Goal: Check status: Check status

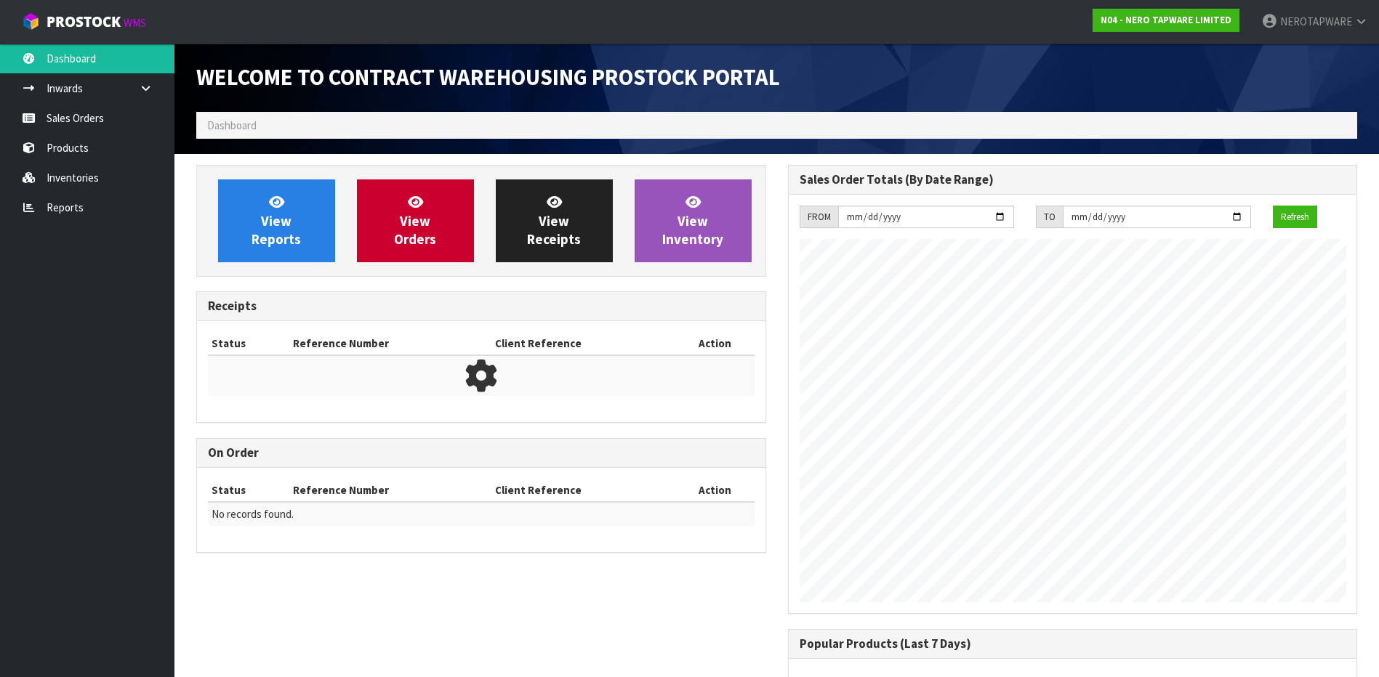
scroll to position [838, 591]
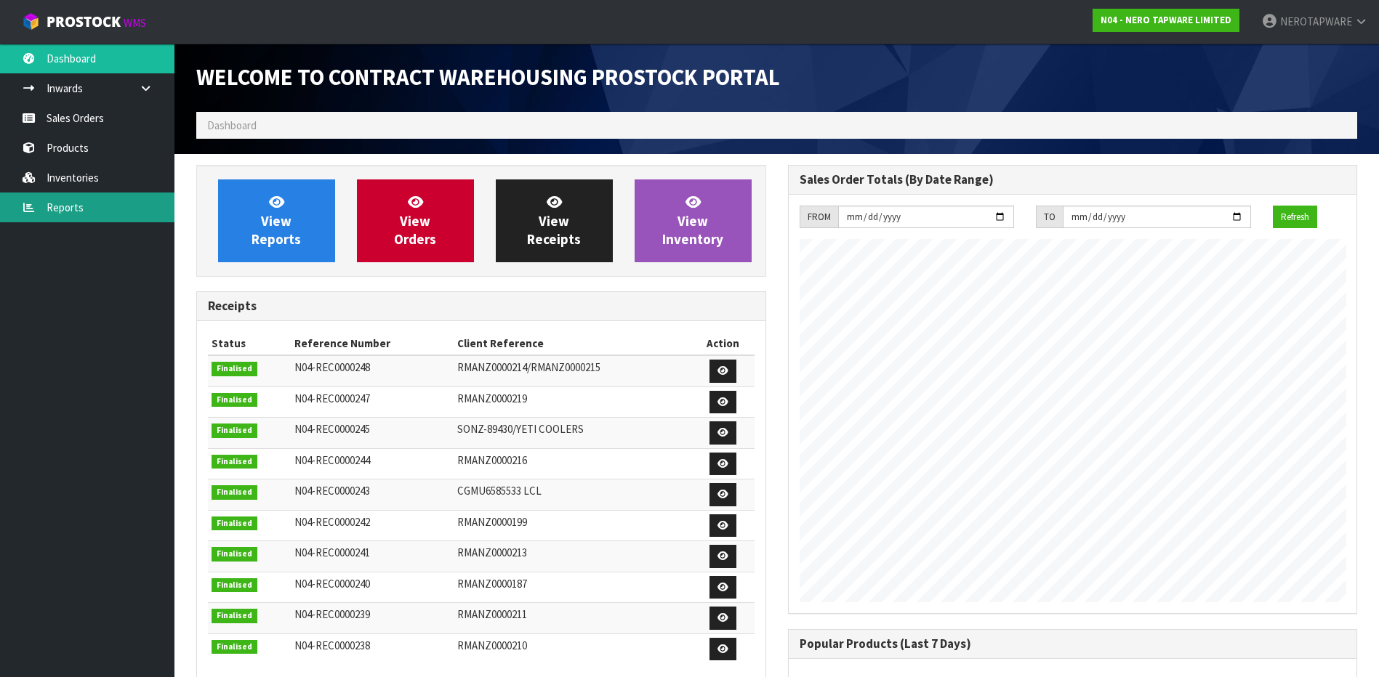
click at [77, 204] on link "Reports" at bounding box center [87, 208] width 174 height 30
click at [70, 209] on link "Reports" at bounding box center [87, 208] width 174 height 30
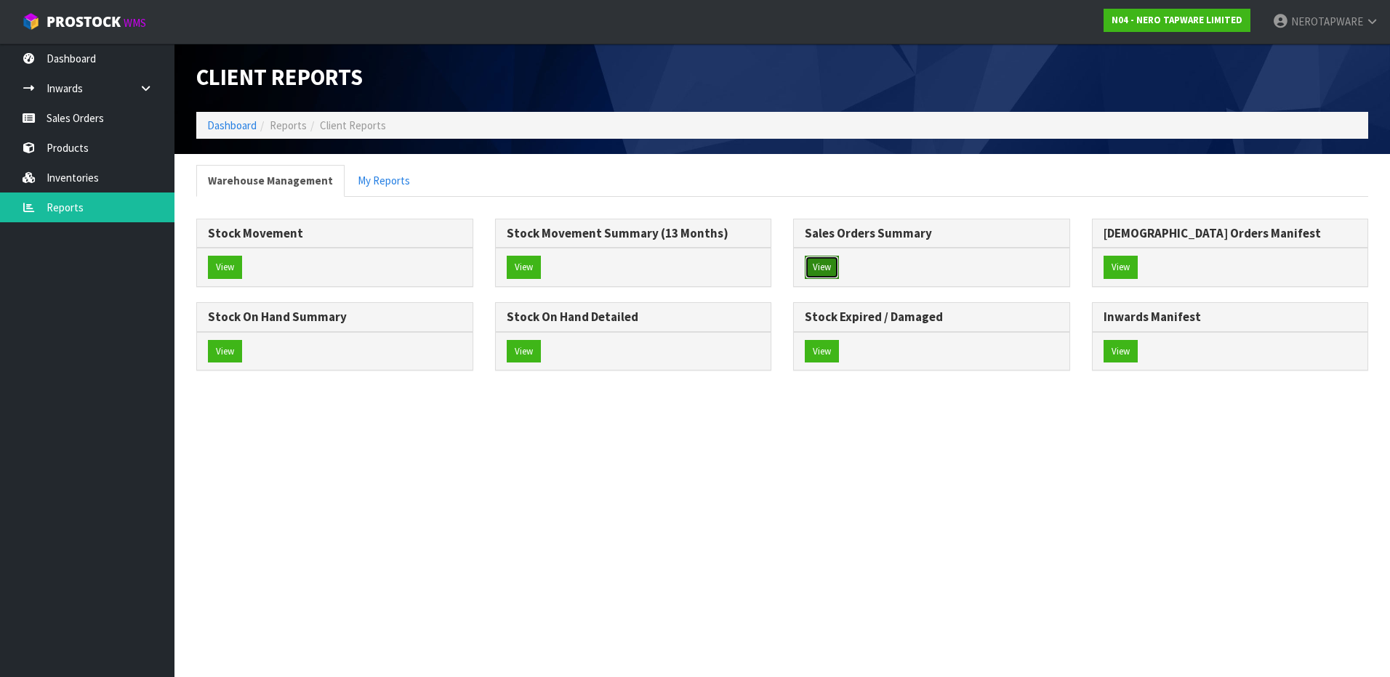
click at [830, 266] on button "View" at bounding box center [822, 267] width 34 height 23
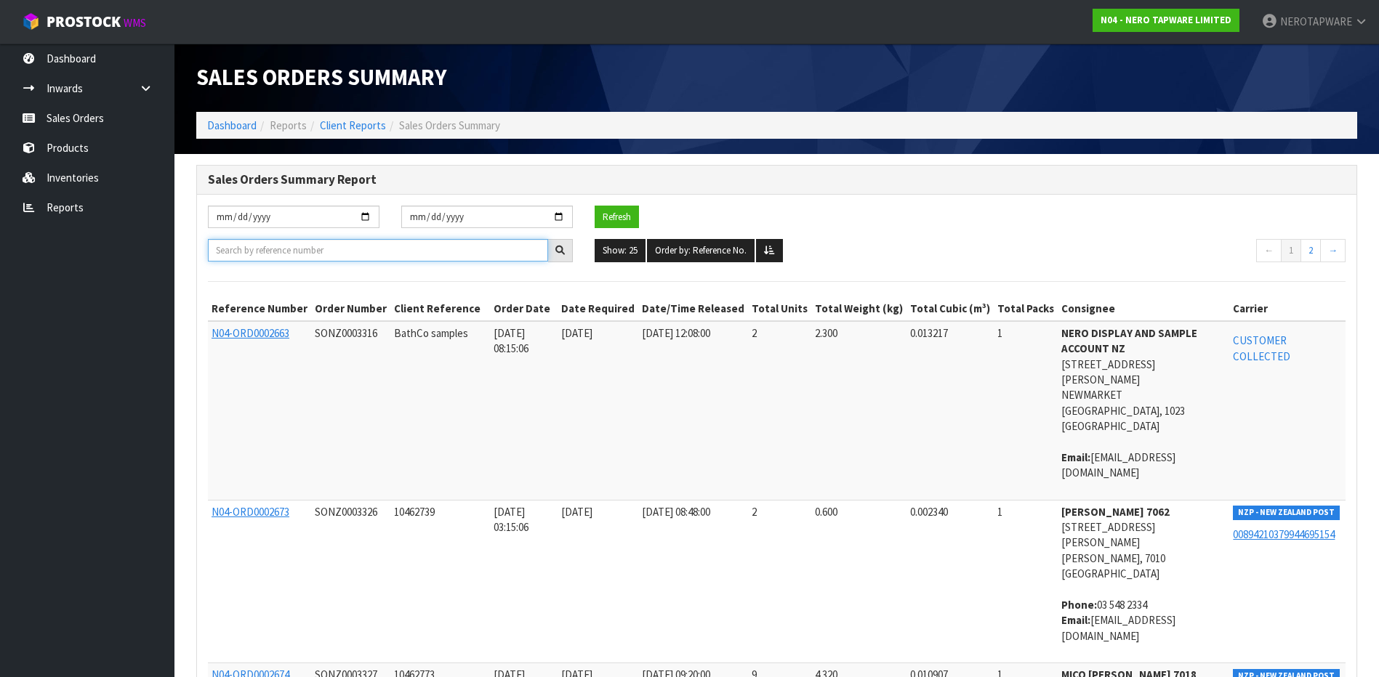
click at [377, 254] on input "text" at bounding box center [378, 250] width 340 height 23
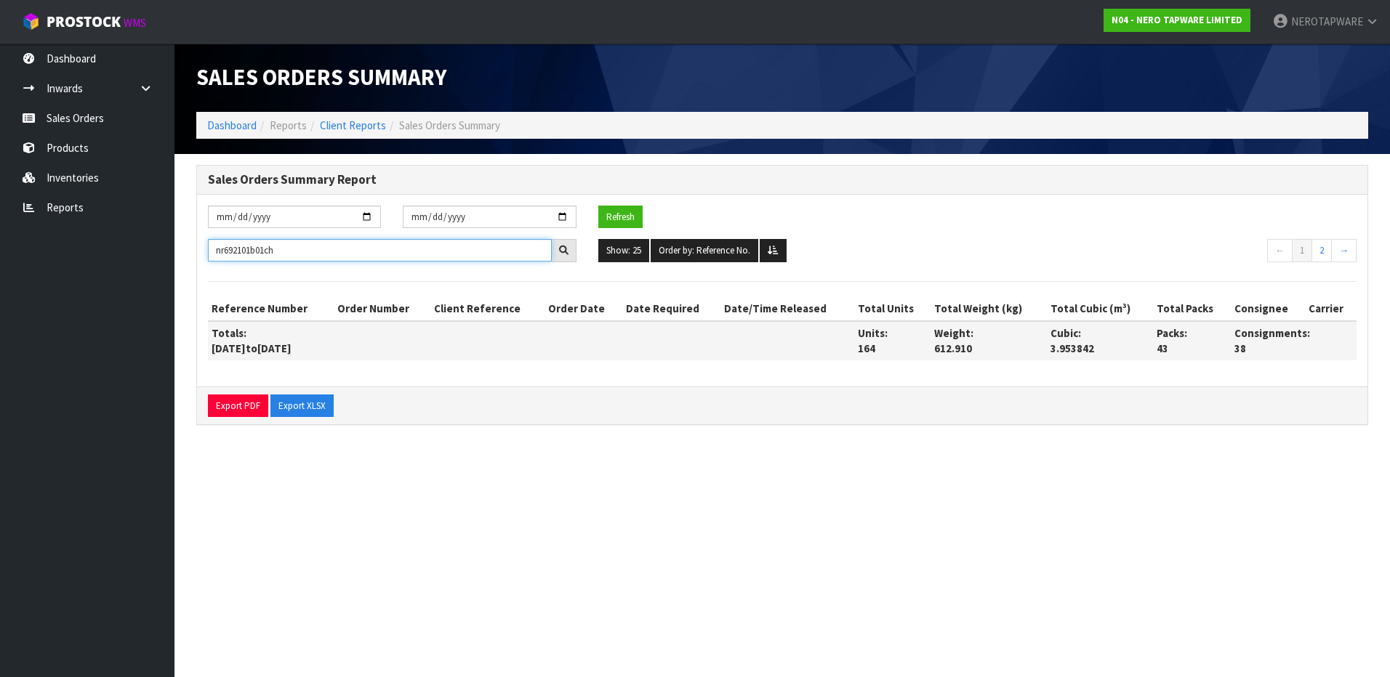
type input "nr692101b01ch"
click at [365, 216] on input "[DATE]" at bounding box center [294, 217] width 173 height 23
click at [311, 217] on input "[DATE]" at bounding box center [294, 217] width 173 height 23
click at [291, 219] on input "[DATE]" at bounding box center [294, 217] width 173 height 23
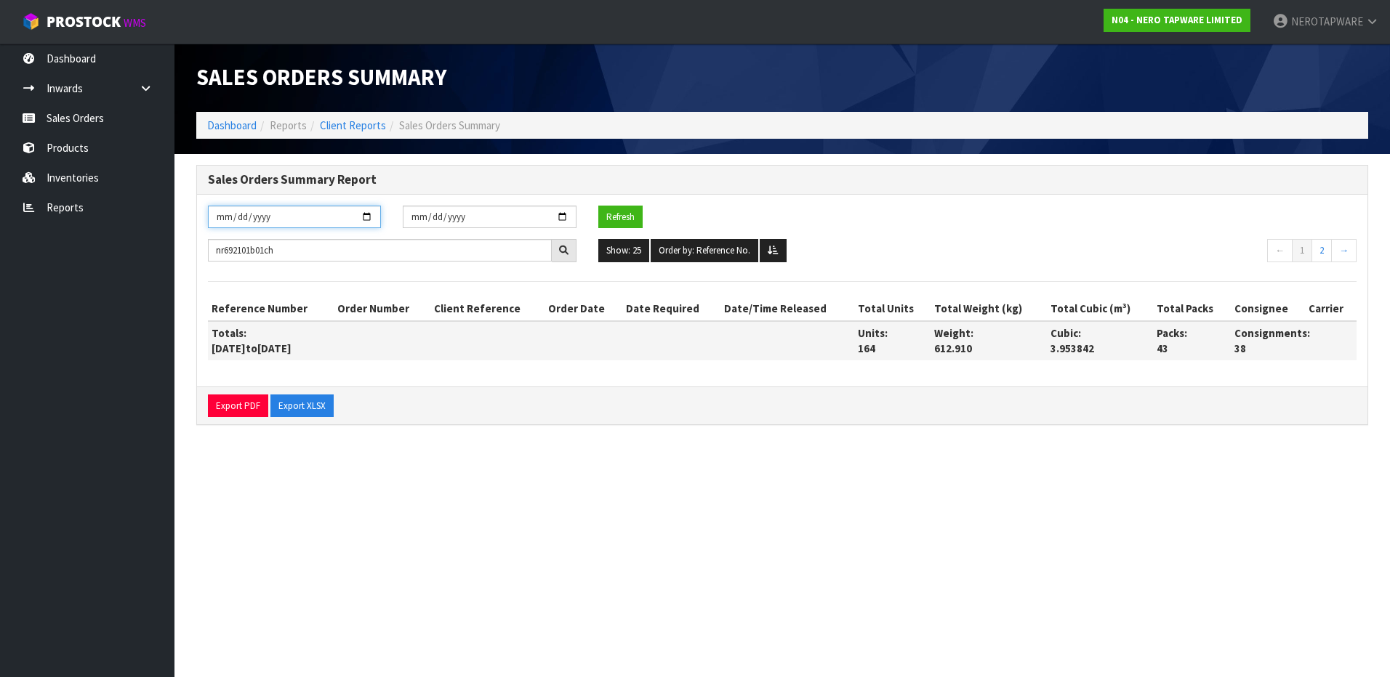
click at [367, 214] on input "[DATE]" at bounding box center [294, 217] width 173 height 23
type input "[DATE]"
click at [469, 239] on input "nr692101b01ch" at bounding box center [380, 250] width 344 height 23
click at [614, 208] on button "Refresh" at bounding box center [620, 217] width 44 height 23
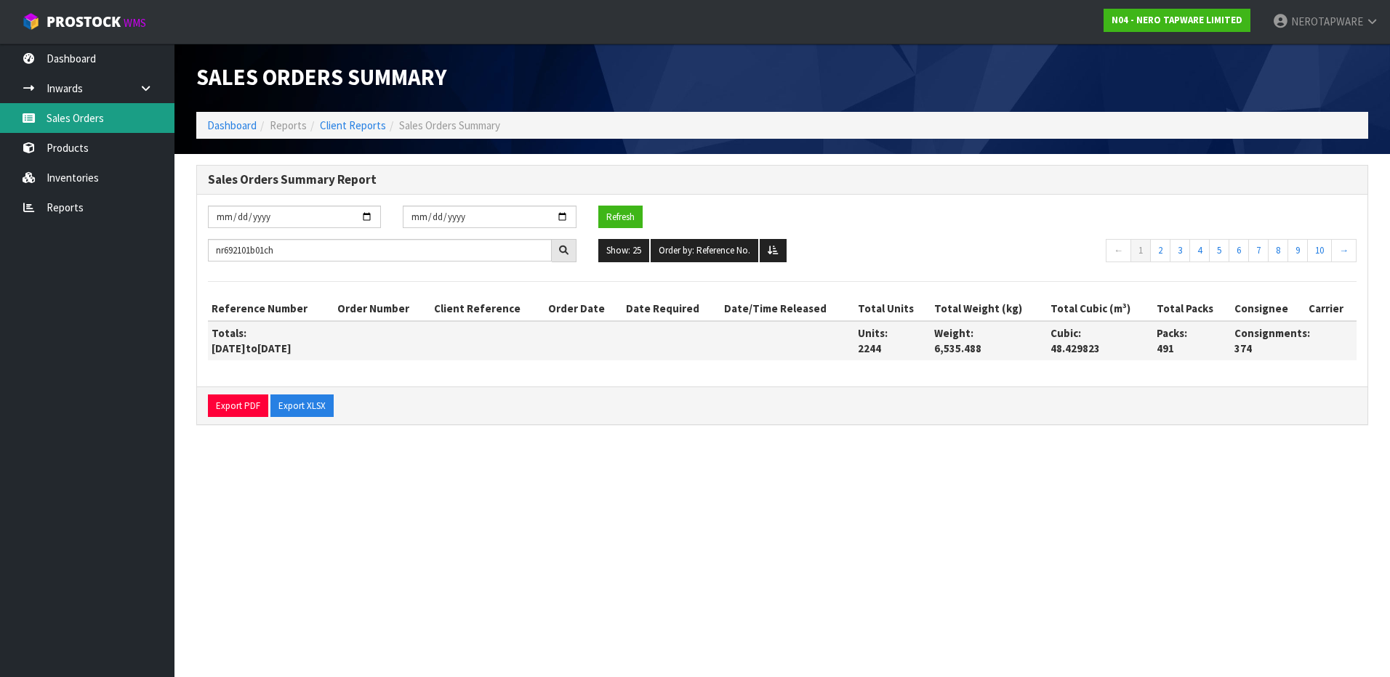
click at [64, 120] on link "Sales Orders" at bounding box center [87, 118] width 174 height 30
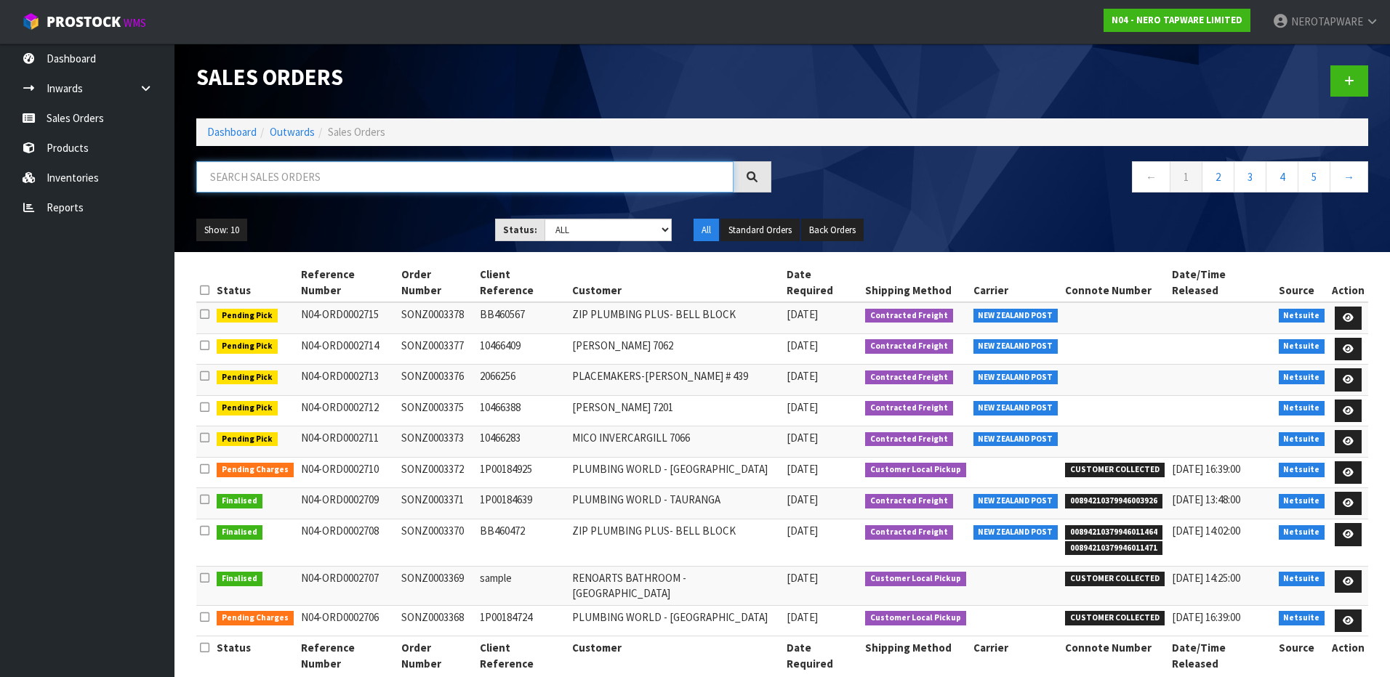
click at [347, 182] on input "text" at bounding box center [464, 176] width 537 height 31
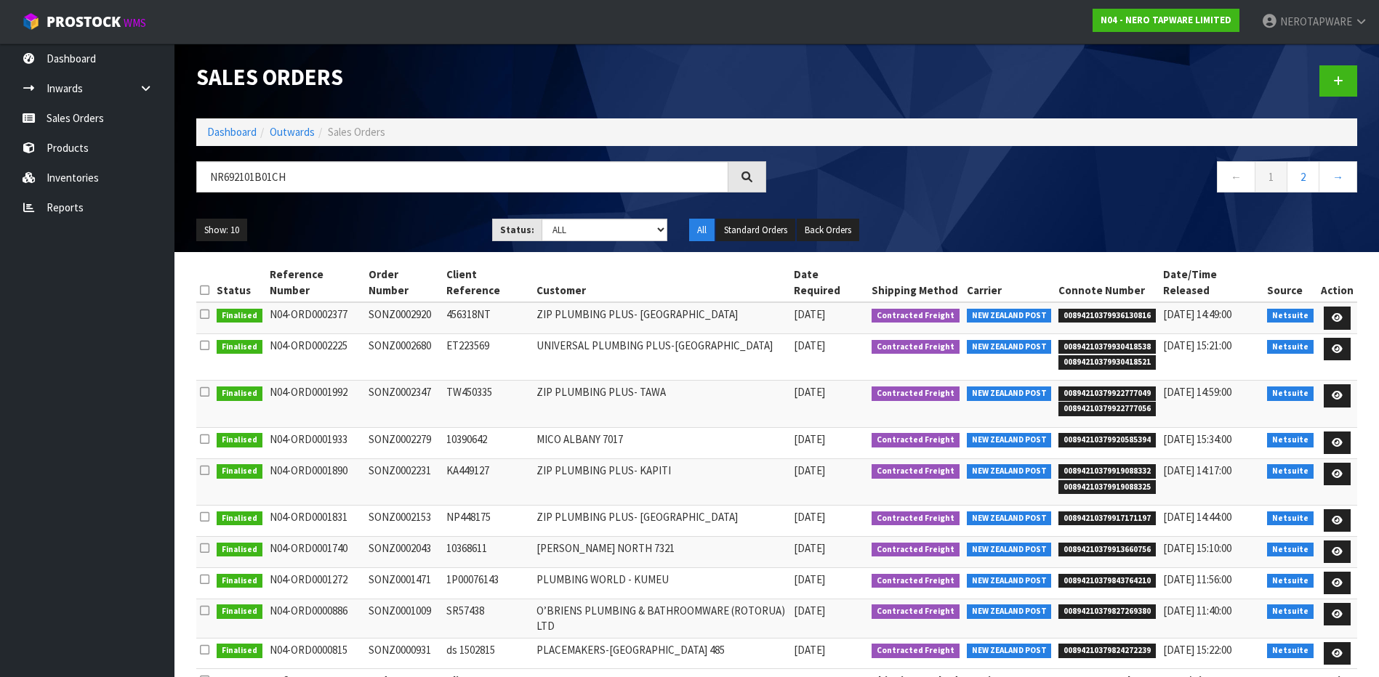
click at [384, 302] on td "SONZ0002920" at bounding box center [404, 317] width 78 height 31
copy td "SONZ0002920"
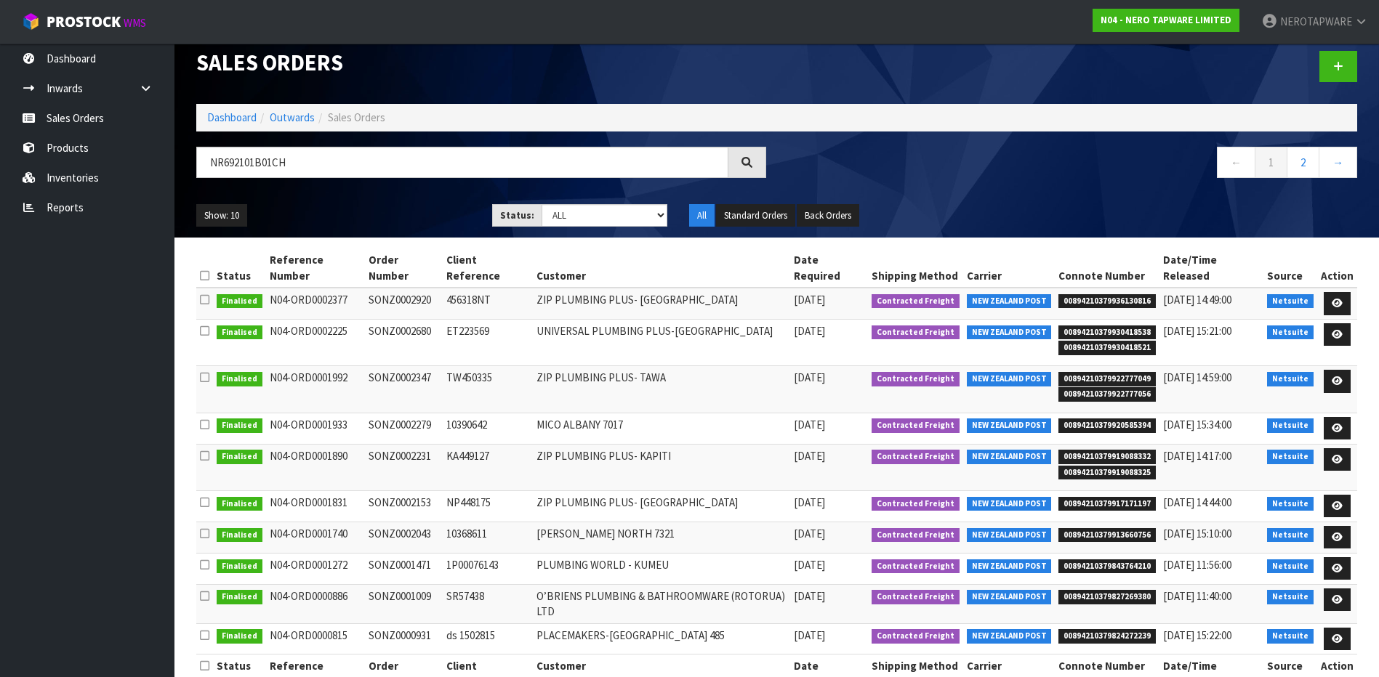
scroll to position [18, 0]
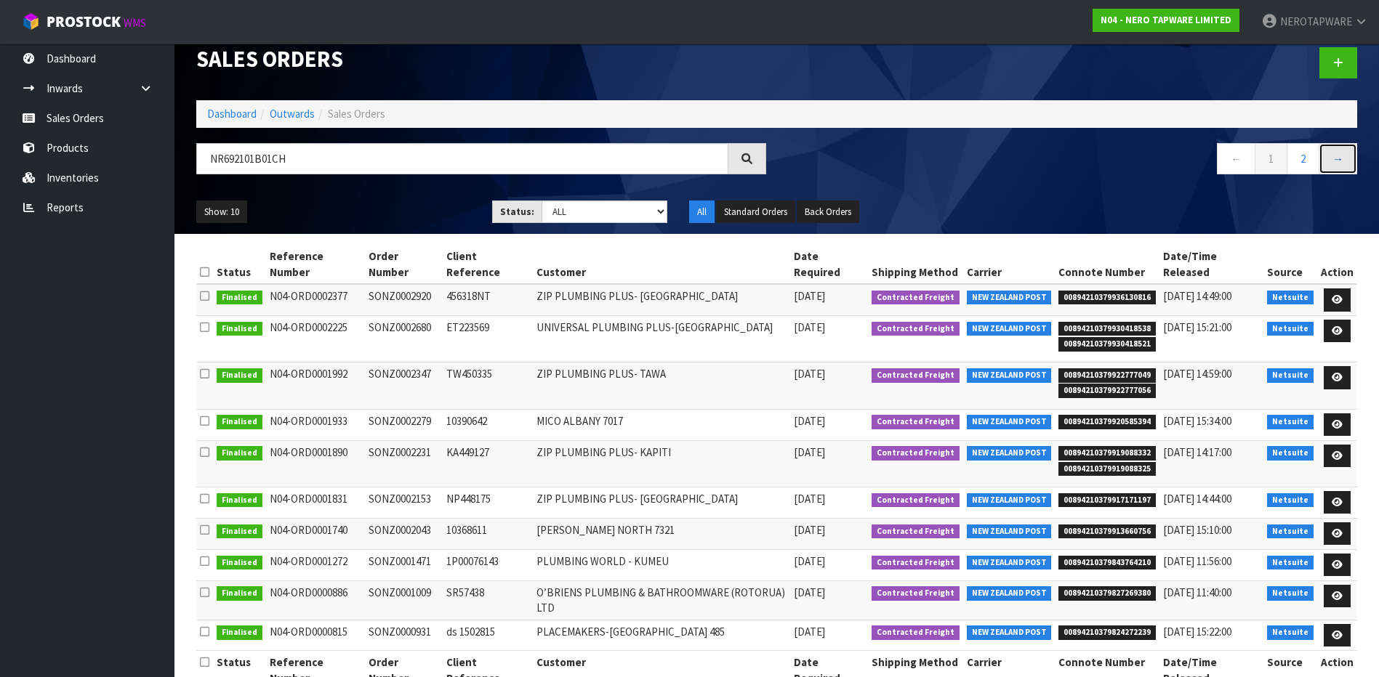
click at [1344, 156] on link "→" at bounding box center [1337, 158] width 39 height 31
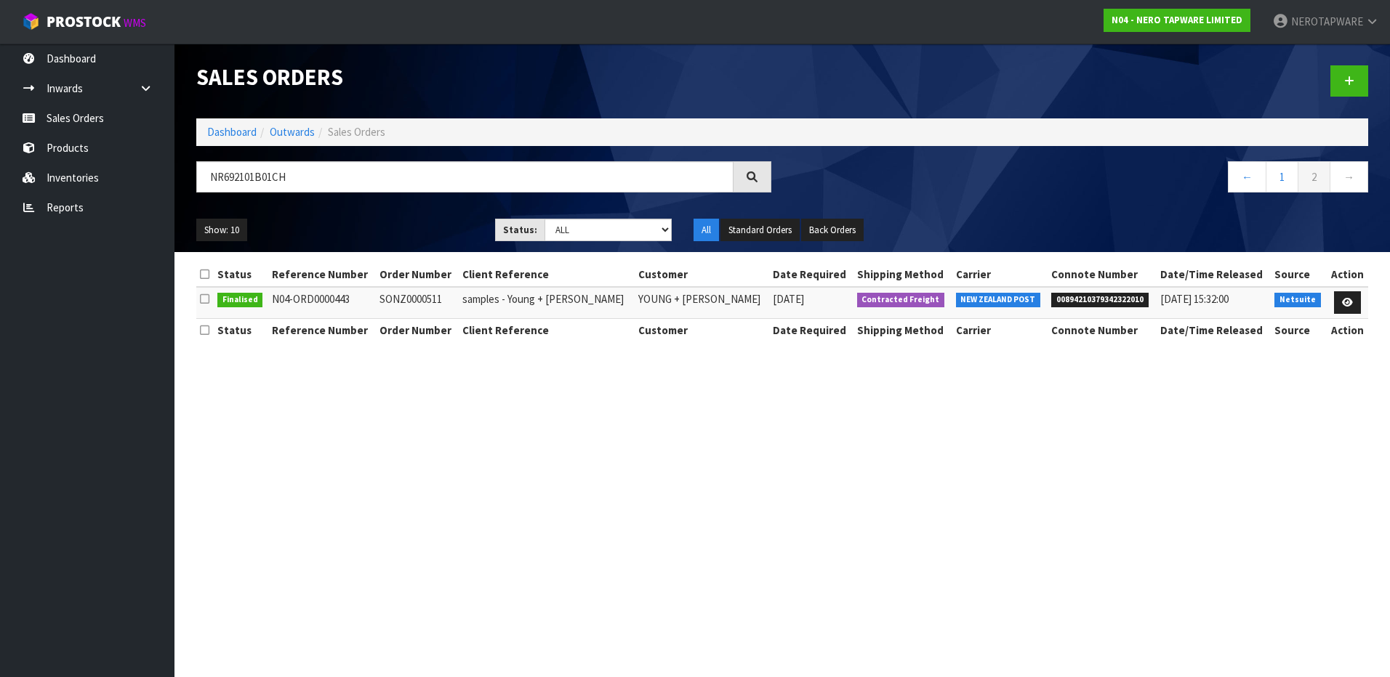
click at [408, 302] on td "SONZ0000511" at bounding box center [417, 302] width 83 height 31
copy td "SONZ0000511"
click at [1249, 178] on link "←" at bounding box center [1247, 176] width 39 height 31
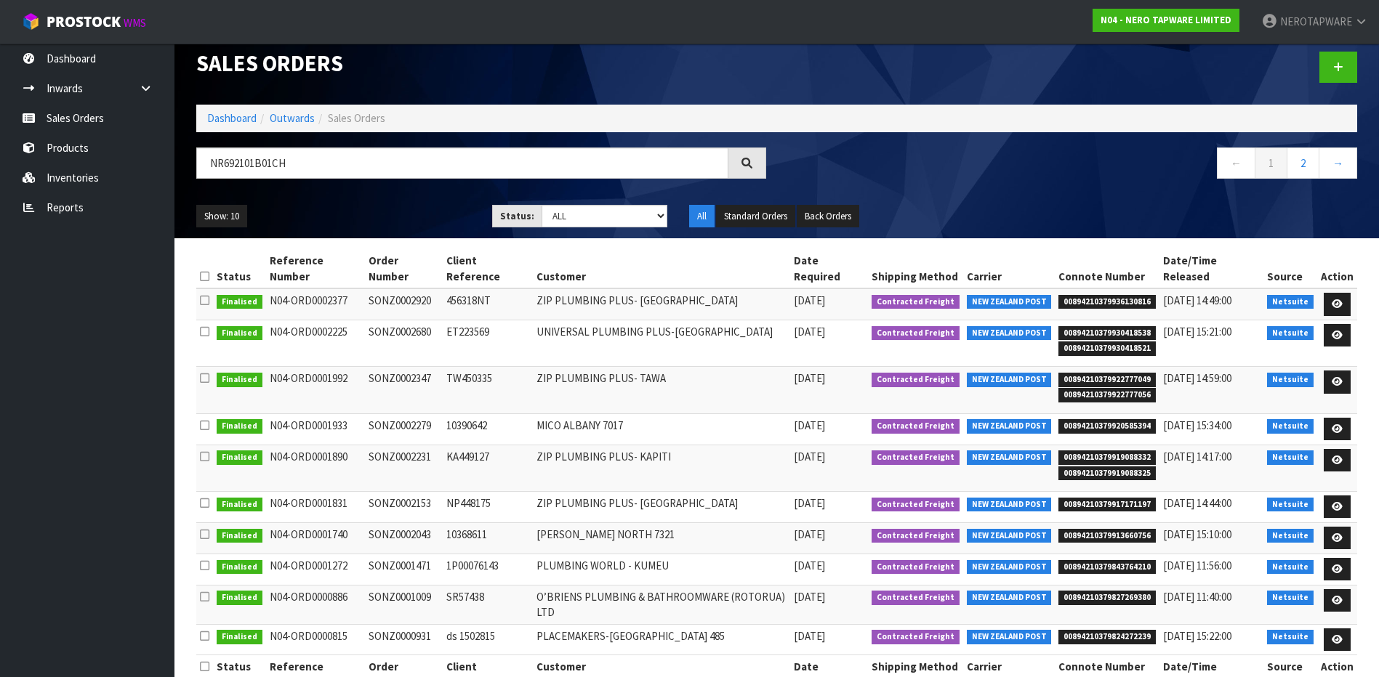
scroll to position [18, 0]
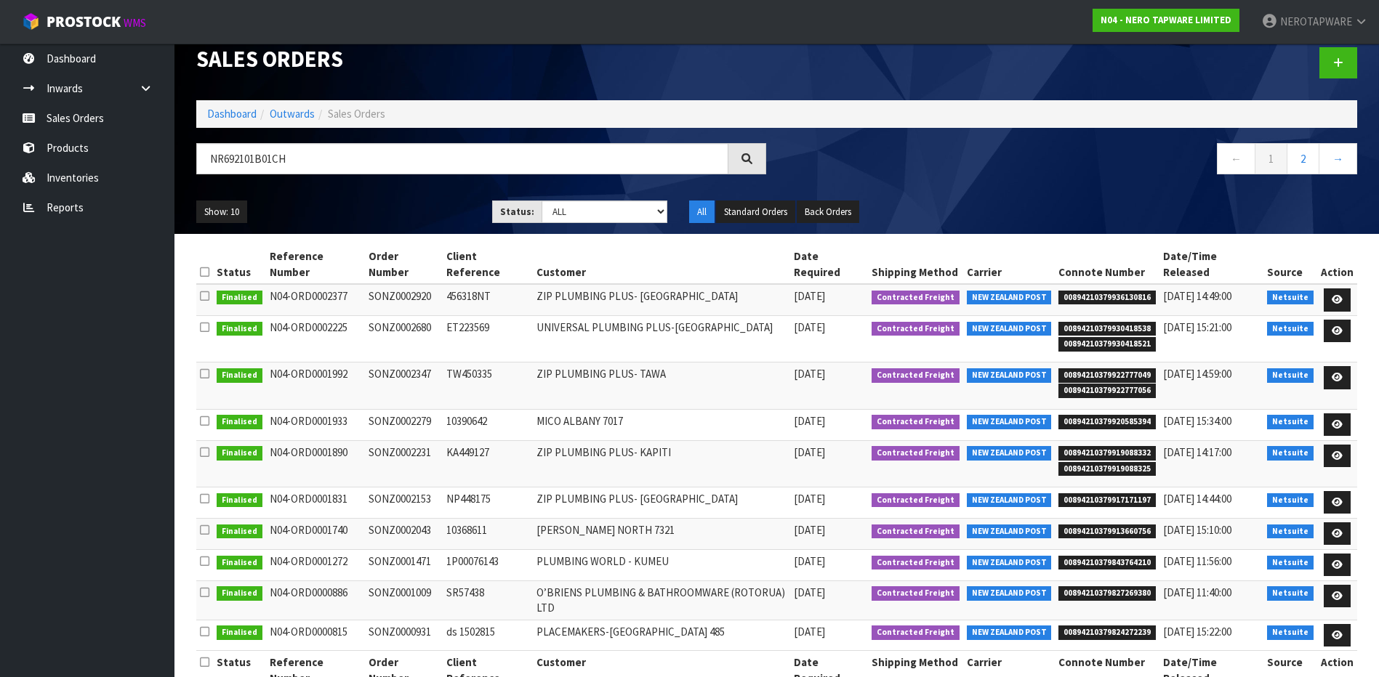
click at [391, 620] on td "SONZ0000931" at bounding box center [404, 635] width 78 height 31
copy td "SONZ0000931"
click at [394, 581] on td "SONZ0001009" at bounding box center [404, 600] width 78 height 39
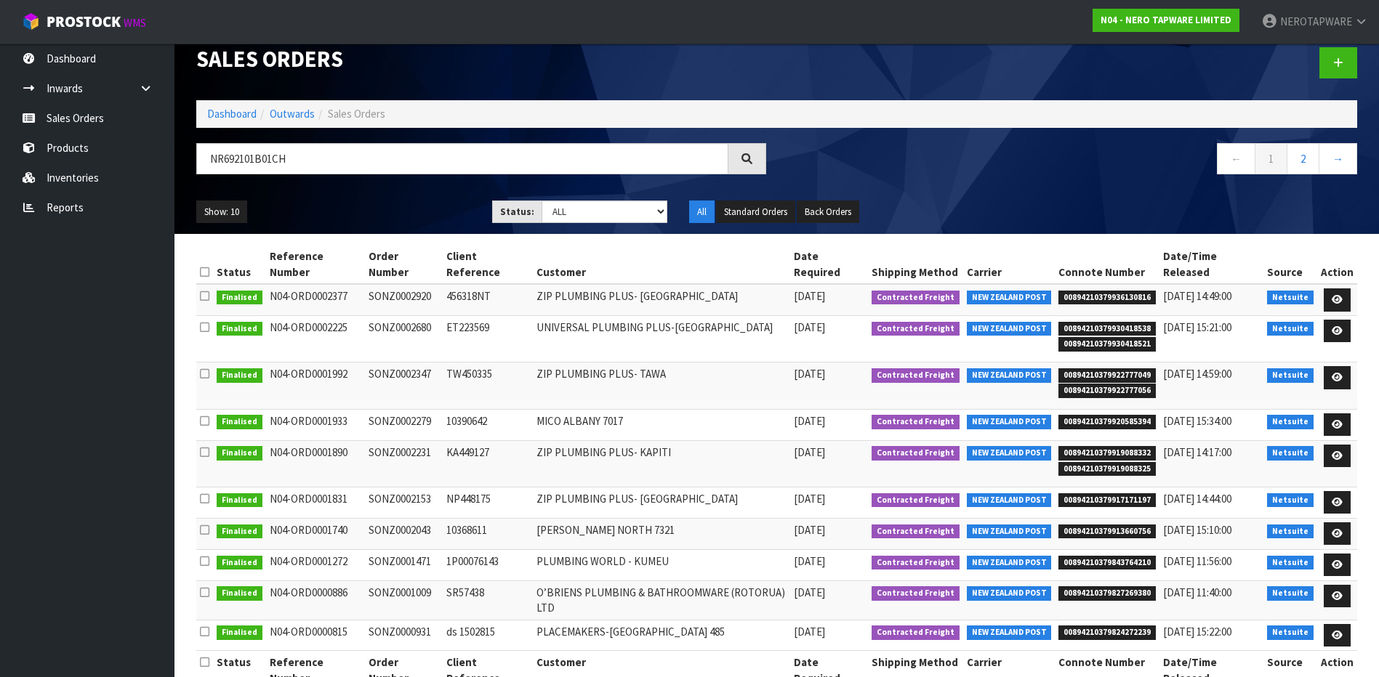
copy td "SONZ0001009"
click at [387, 549] on td "SONZ0001471" at bounding box center [404, 564] width 78 height 31
copy td "SONZ0001471"
click at [397, 518] on td "SONZ0002043" at bounding box center [404, 533] width 78 height 31
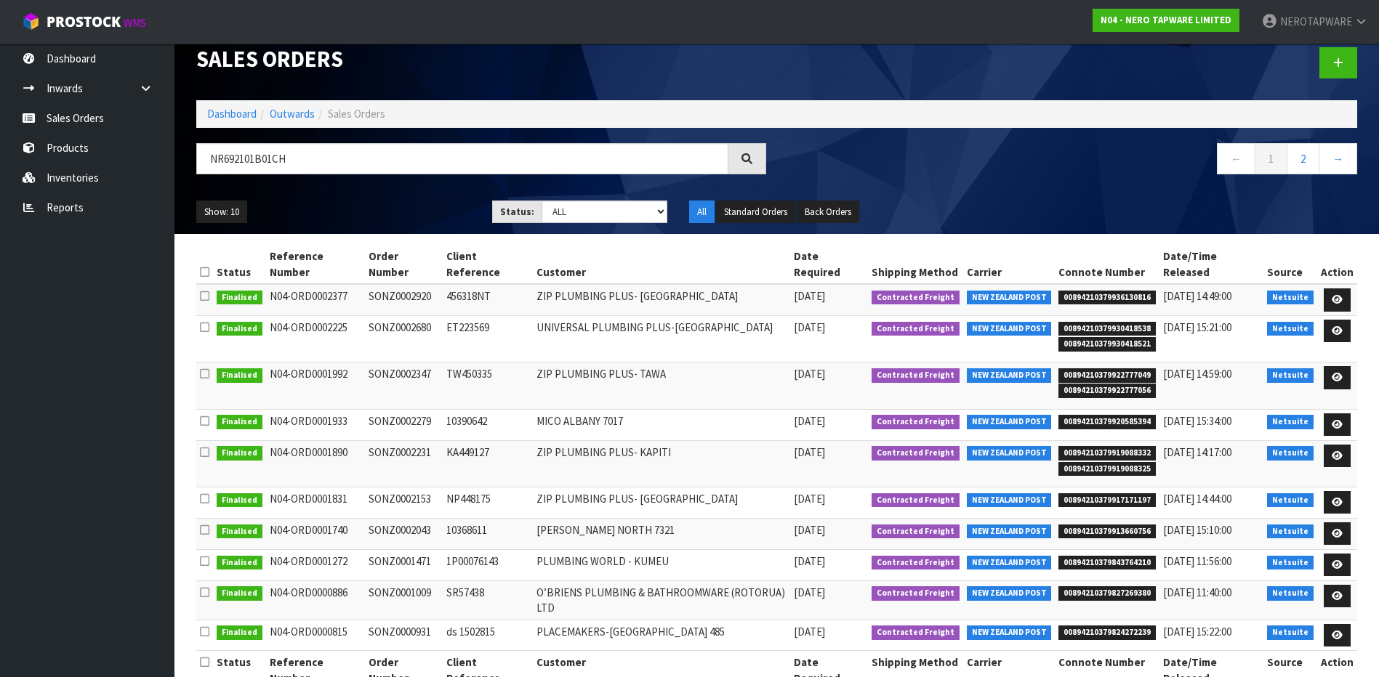
click at [397, 518] on td "SONZ0002043" at bounding box center [404, 533] width 78 height 31
copy td "SONZ0002043"
drag, startPoint x: 321, startPoint y: 162, endPoint x: 107, endPoint y: 149, distance: 214.1
click at [107, 149] on body "Toggle navigation ProStock WMS N04 - NERO TAPWARE LIMITED NEROTAPWARE Logout Da…" at bounding box center [689, 320] width 1379 height 677
click at [318, 166] on input "NR692101B01CH" at bounding box center [462, 158] width 532 height 31
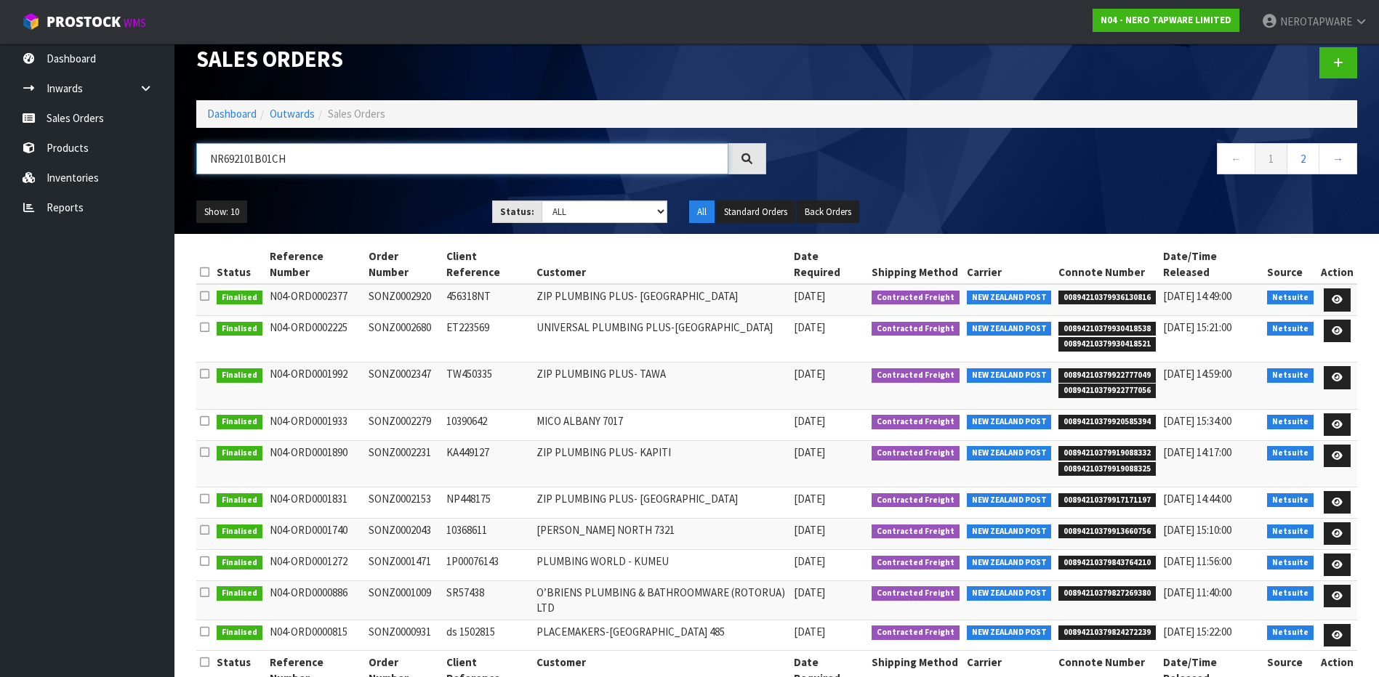
drag, startPoint x: 313, startPoint y: 159, endPoint x: 185, endPoint y: 164, distance: 128.7
click at [185, 164] on header "Sales Orders Dashboard Outwards Sales Orders NR692101B01CH ← 1 2 → Show: 10 5 1…" at bounding box center [776, 129] width 1204 height 209
paste input "601AB"
type input "NR69210601AB"
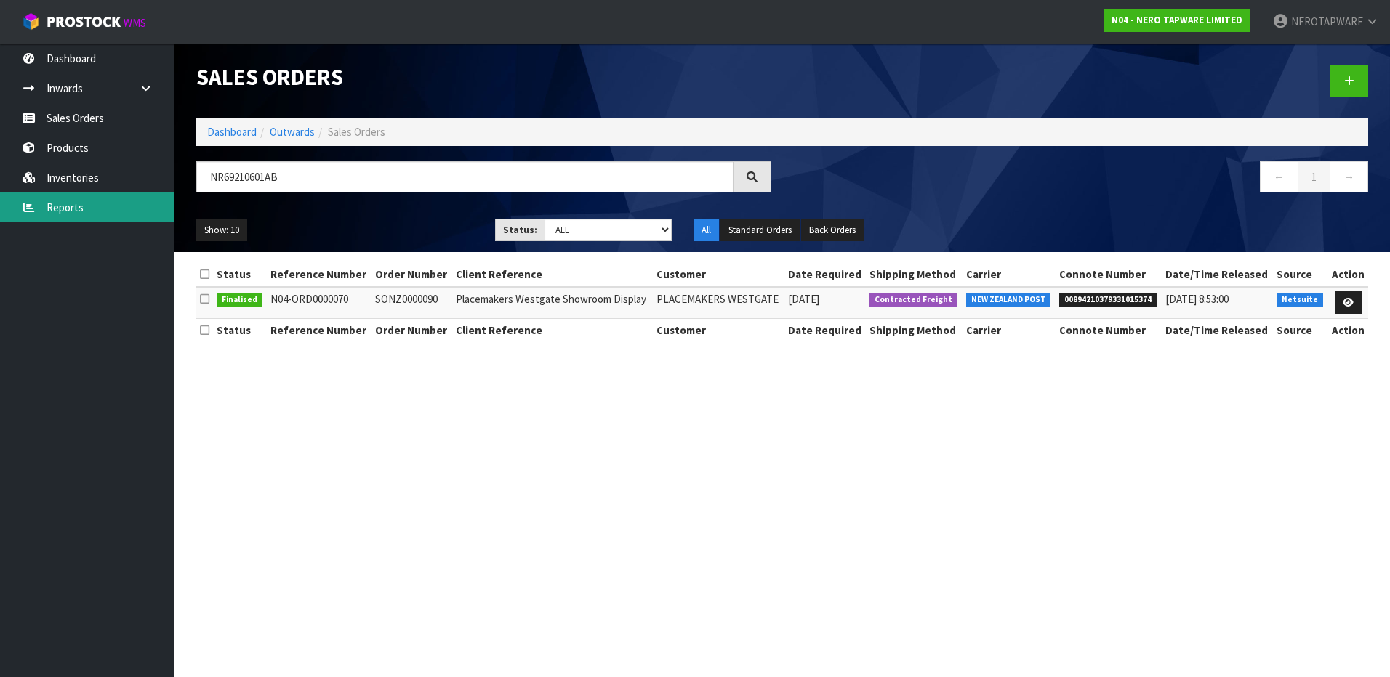
click at [73, 210] on link "Reports" at bounding box center [87, 208] width 174 height 30
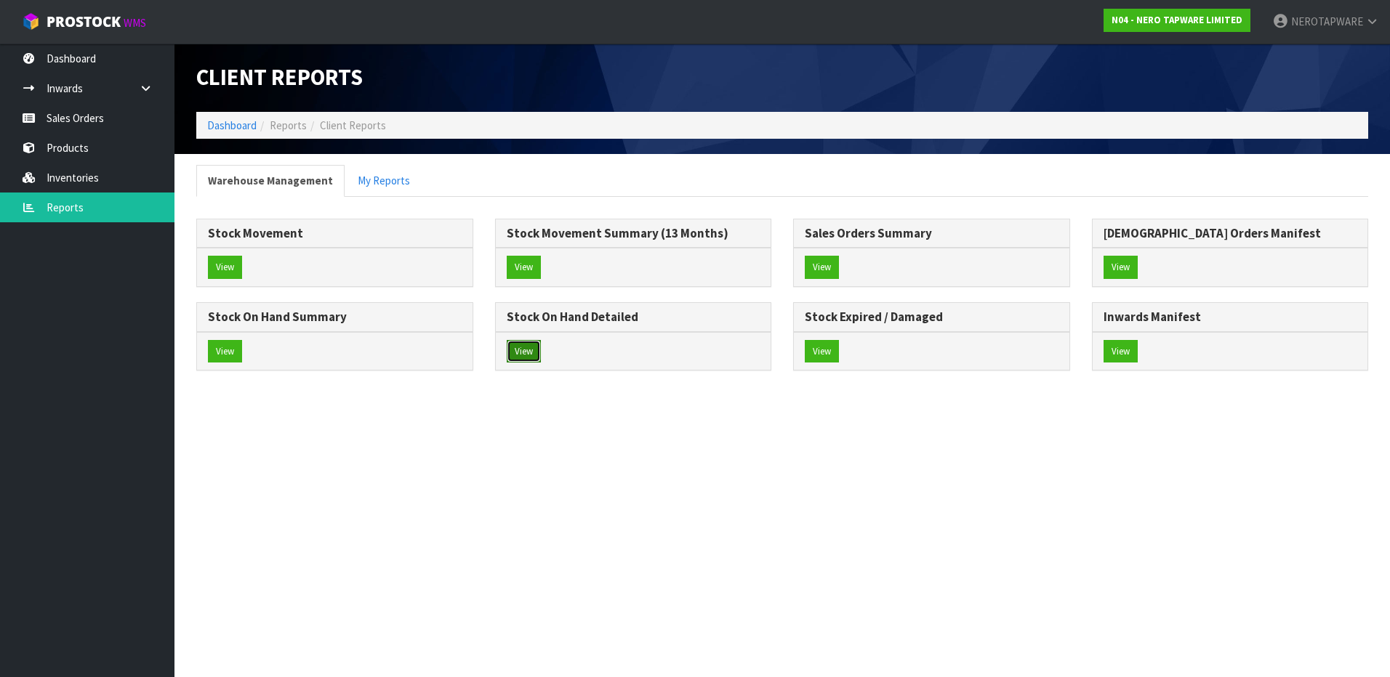
click at [527, 350] on button "View" at bounding box center [524, 351] width 34 height 23
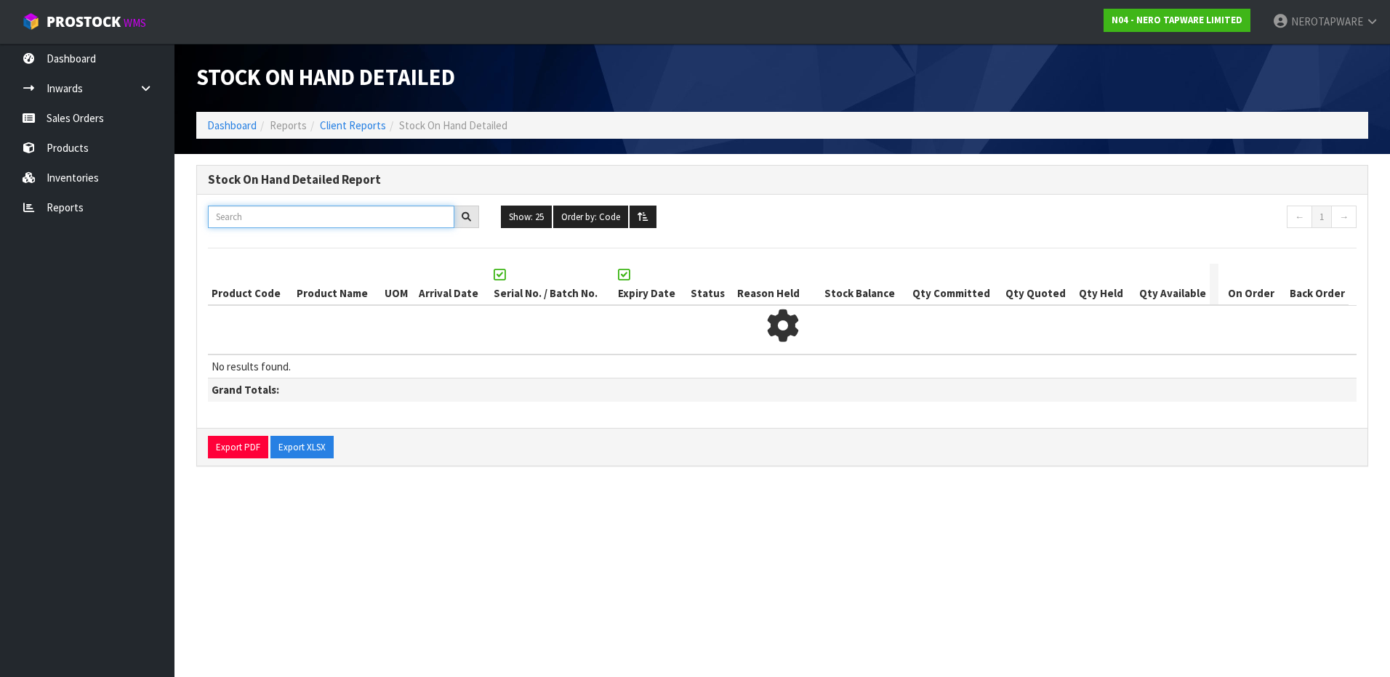
click at [277, 217] on input "text" at bounding box center [331, 217] width 246 height 23
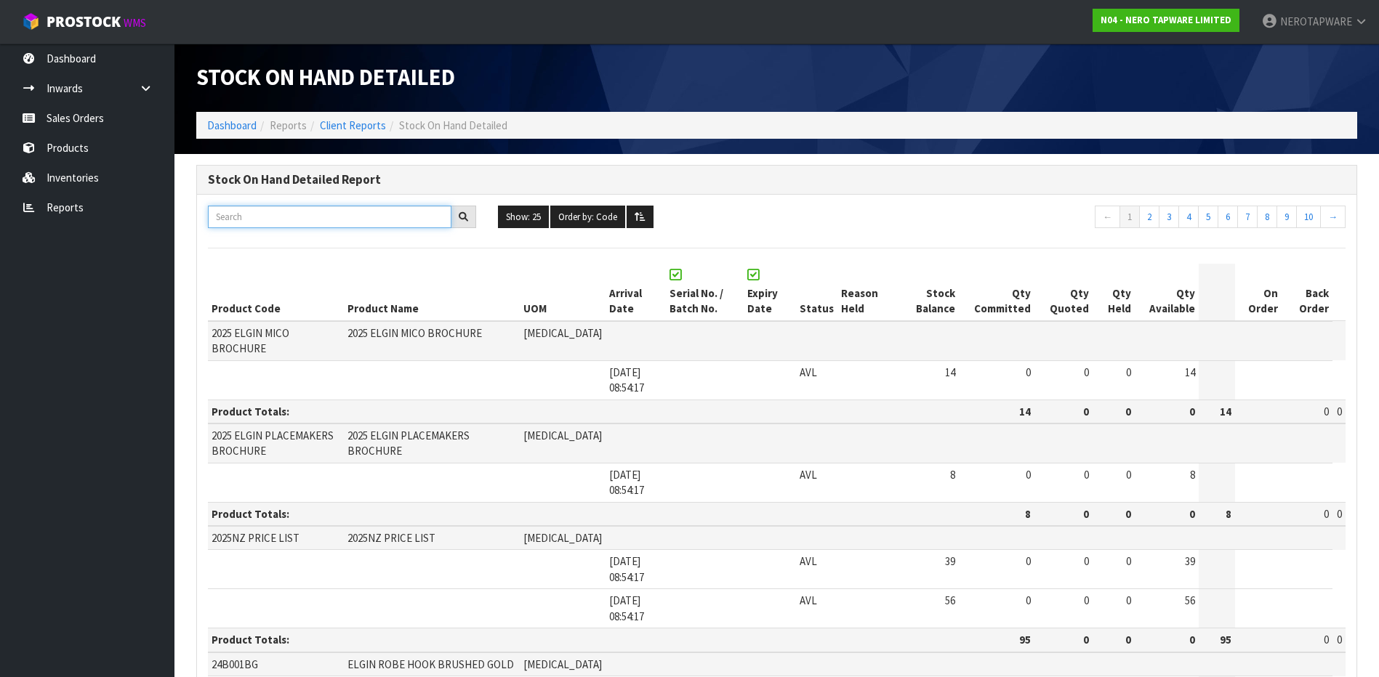
paste input "NR69210601AB"
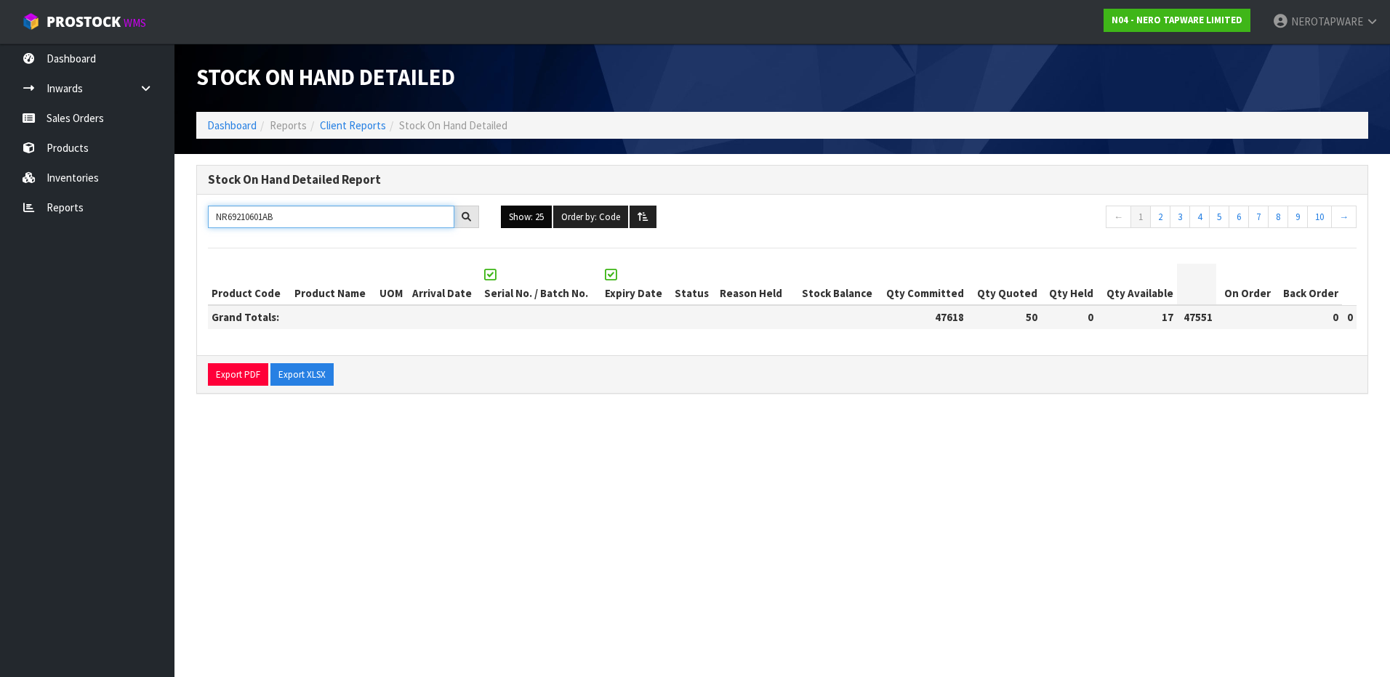
type input "NR69210601AB"
click at [467, 218] on icon at bounding box center [466, 216] width 9 height 9
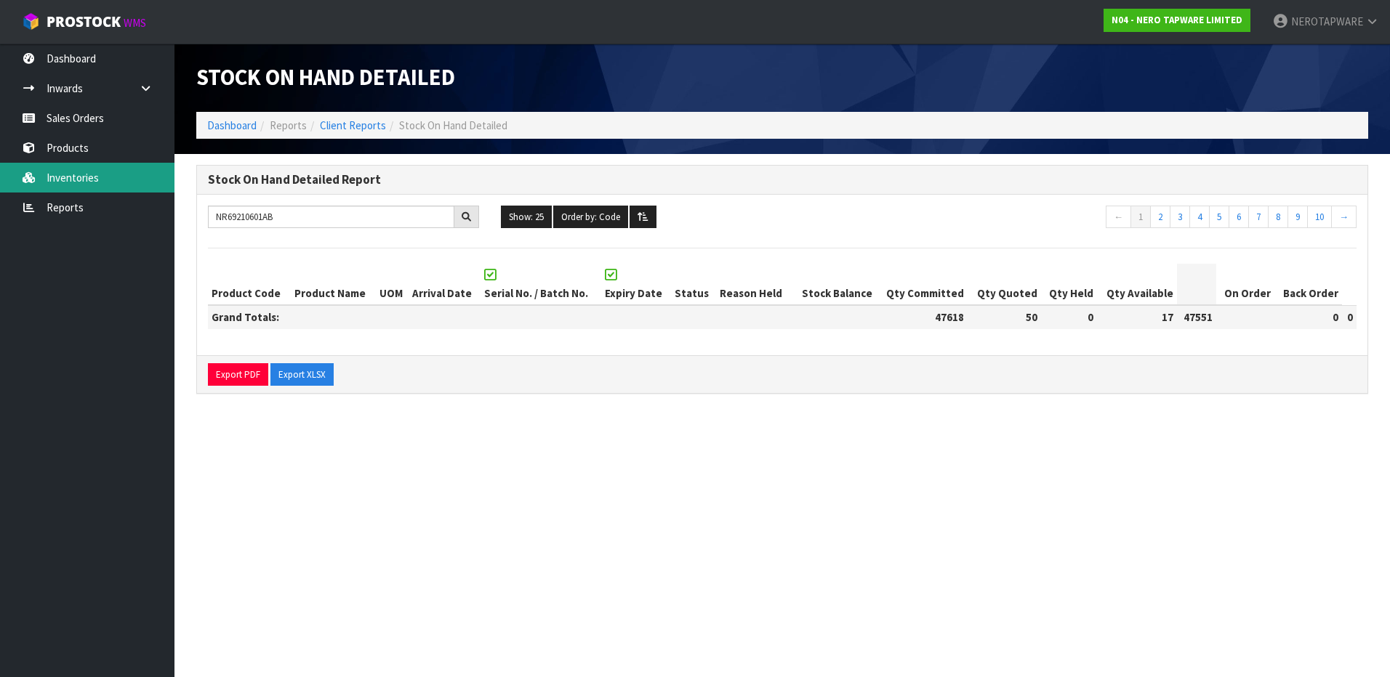
click at [71, 180] on link "Inventories" at bounding box center [87, 178] width 174 height 30
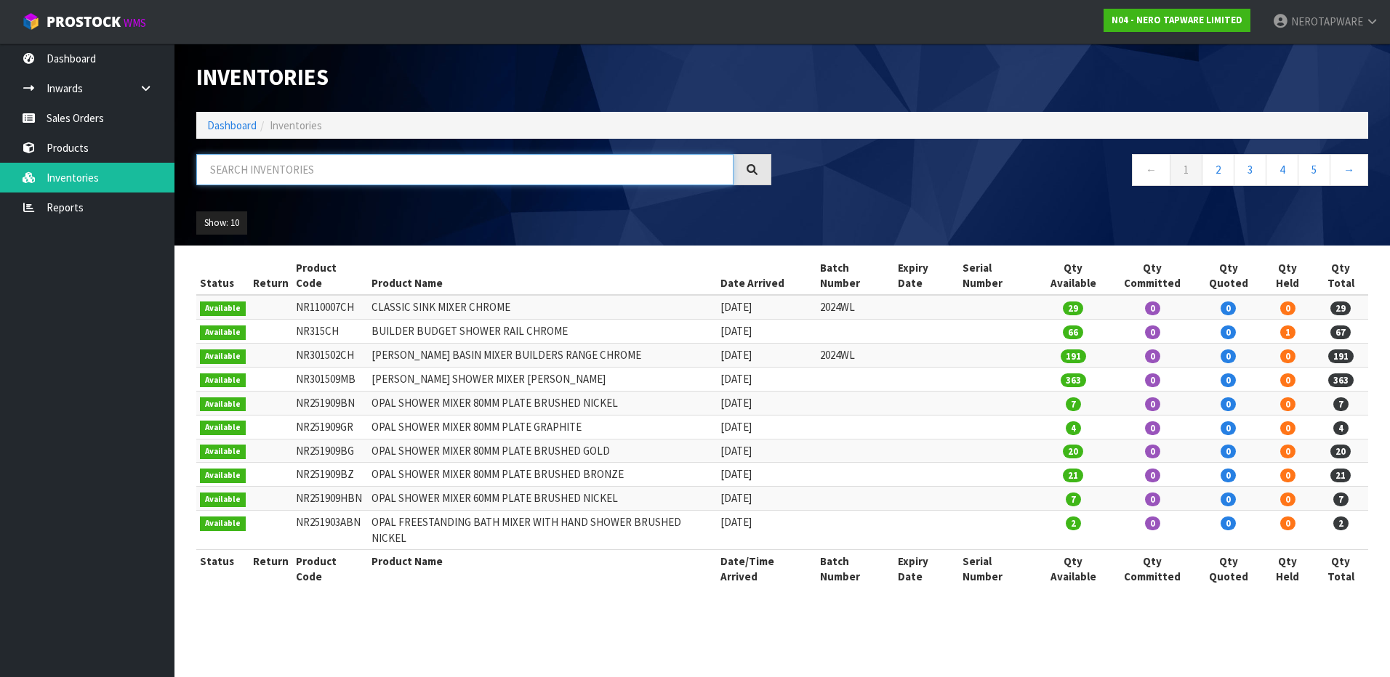
click at [289, 173] on input "text" at bounding box center [464, 169] width 537 height 31
paste input "NR69210601AB"
type input "NR69210601AB"
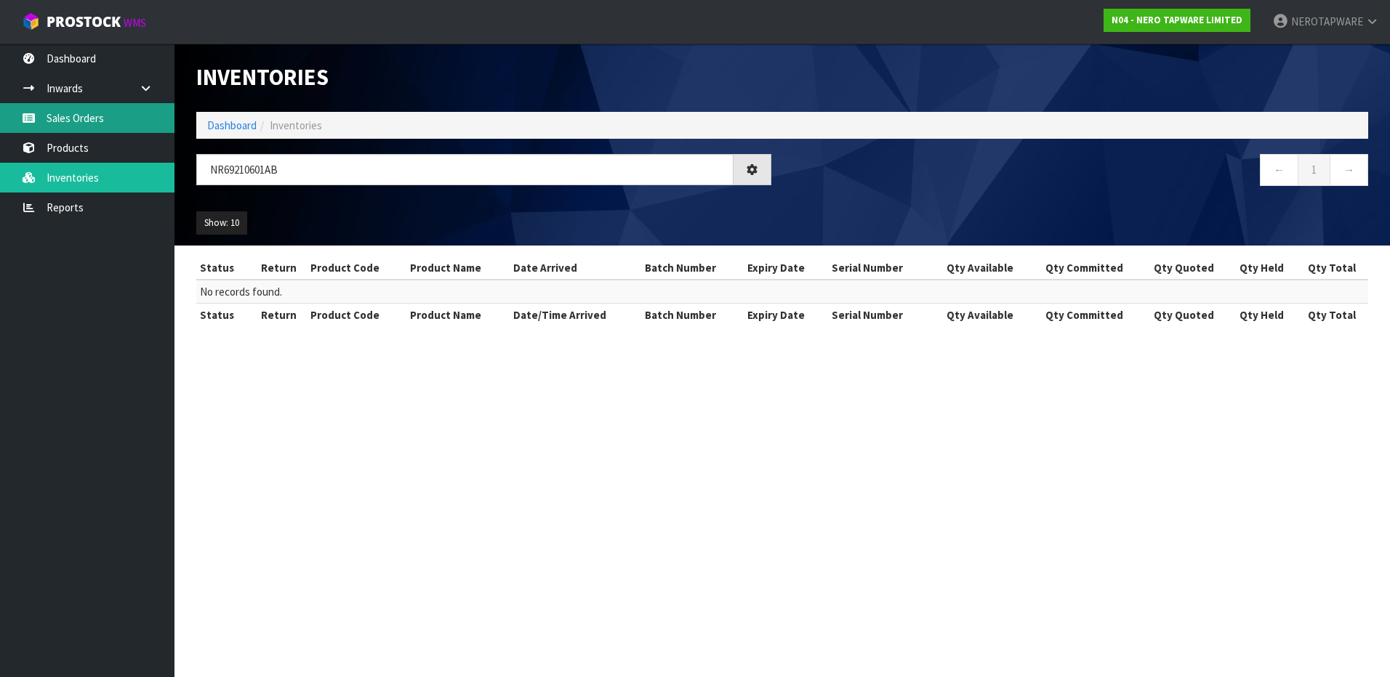
click at [68, 123] on link "Sales Orders" at bounding box center [87, 118] width 174 height 30
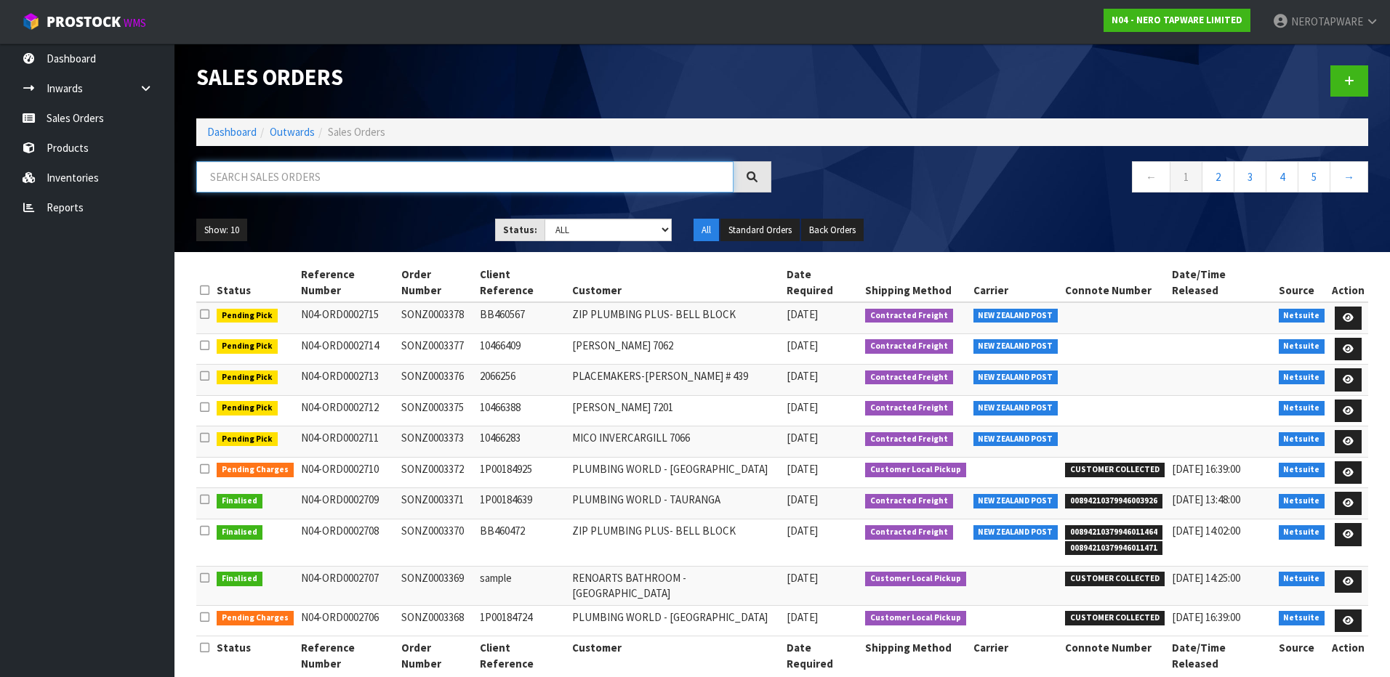
click at [353, 182] on input "text" at bounding box center [464, 176] width 537 height 31
paste input "NR69210601AB"
type input "NR69210601AB"
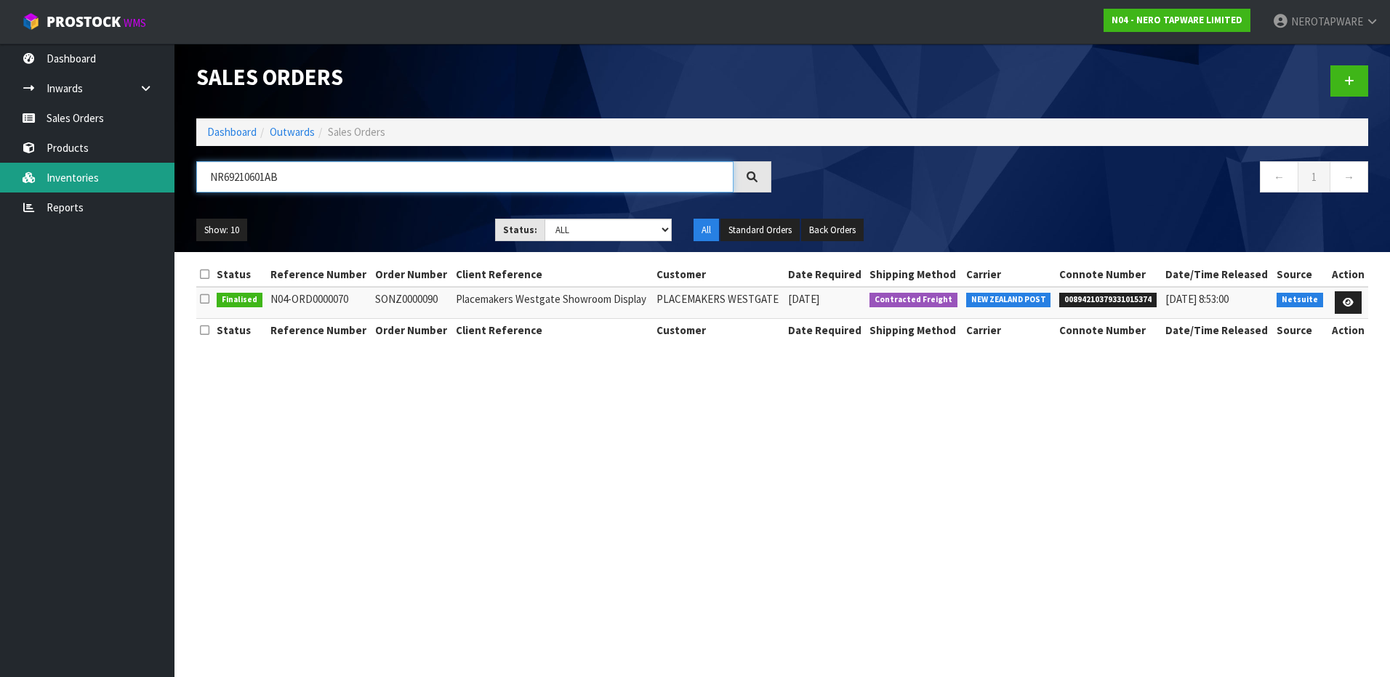
drag, startPoint x: 340, startPoint y: 180, endPoint x: 163, endPoint y: 185, distance: 177.4
click at [163, 185] on body "Toggle navigation ProStock WMS N04 - NERO TAPWARE LIMITED NEROTAPWARE Logout Da…" at bounding box center [695, 338] width 1390 height 677
paste input "text"
click at [334, 174] on input "text" at bounding box center [464, 176] width 537 height 31
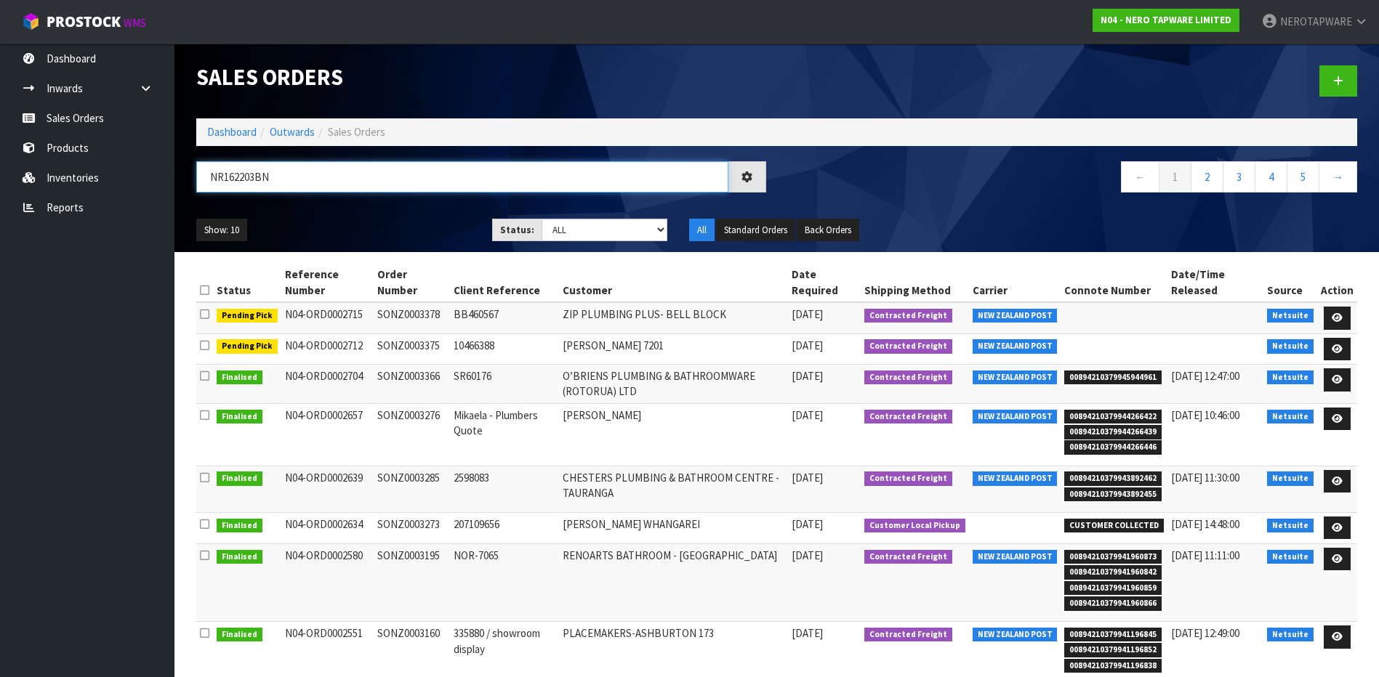
type input "NR162203BN"
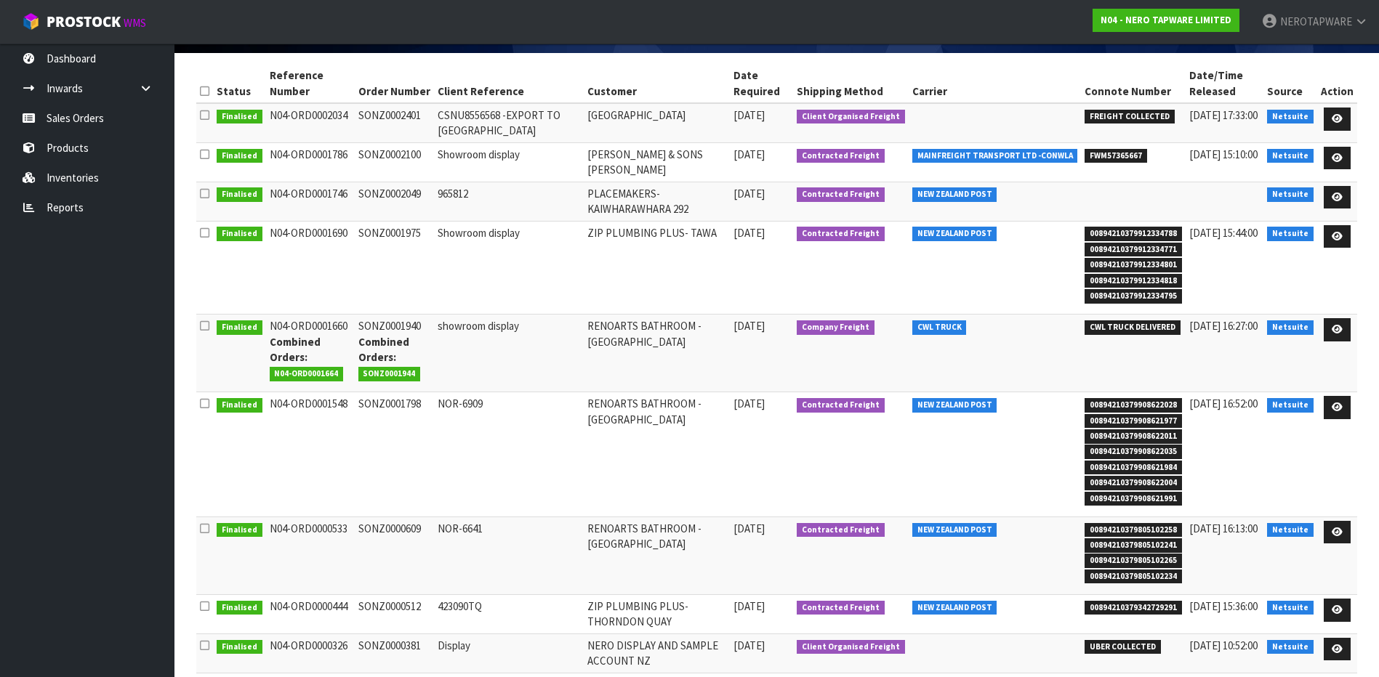
scroll to position [115, 0]
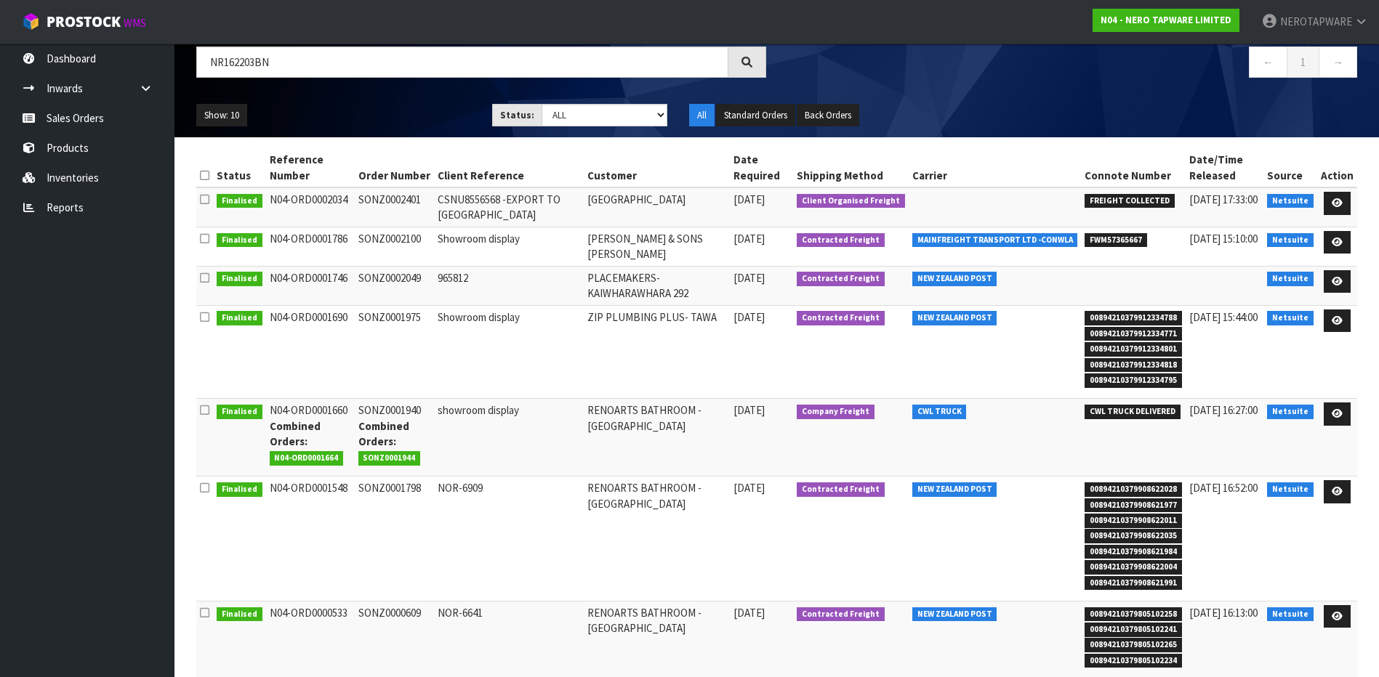
drag, startPoint x: 421, startPoint y: 201, endPoint x: 337, endPoint y: 196, distance: 84.5
click at [337, 196] on tr "Finalised N04-ORD0002034 SONZ0002401 CSNU8556568 -EXPORT TO [GEOGRAPHIC_DATA] […" at bounding box center [776, 207] width 1161 height 39
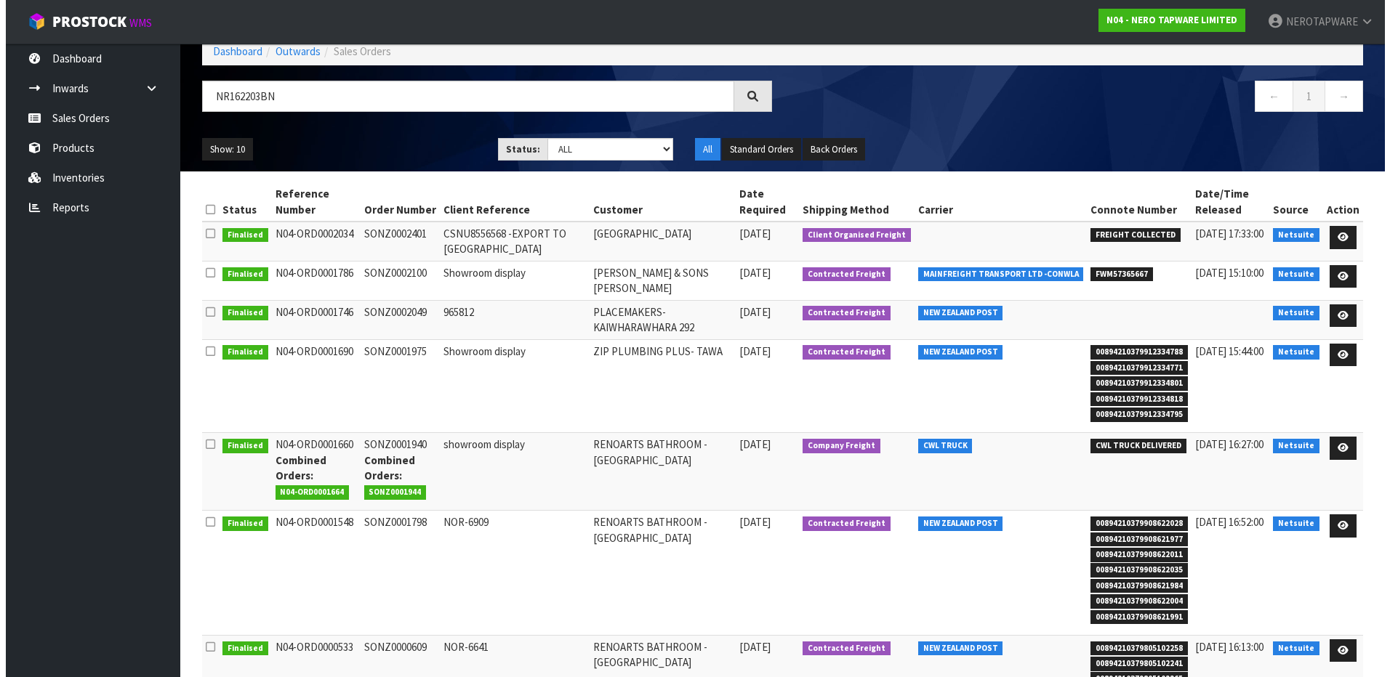
scroll to position [0, 0]
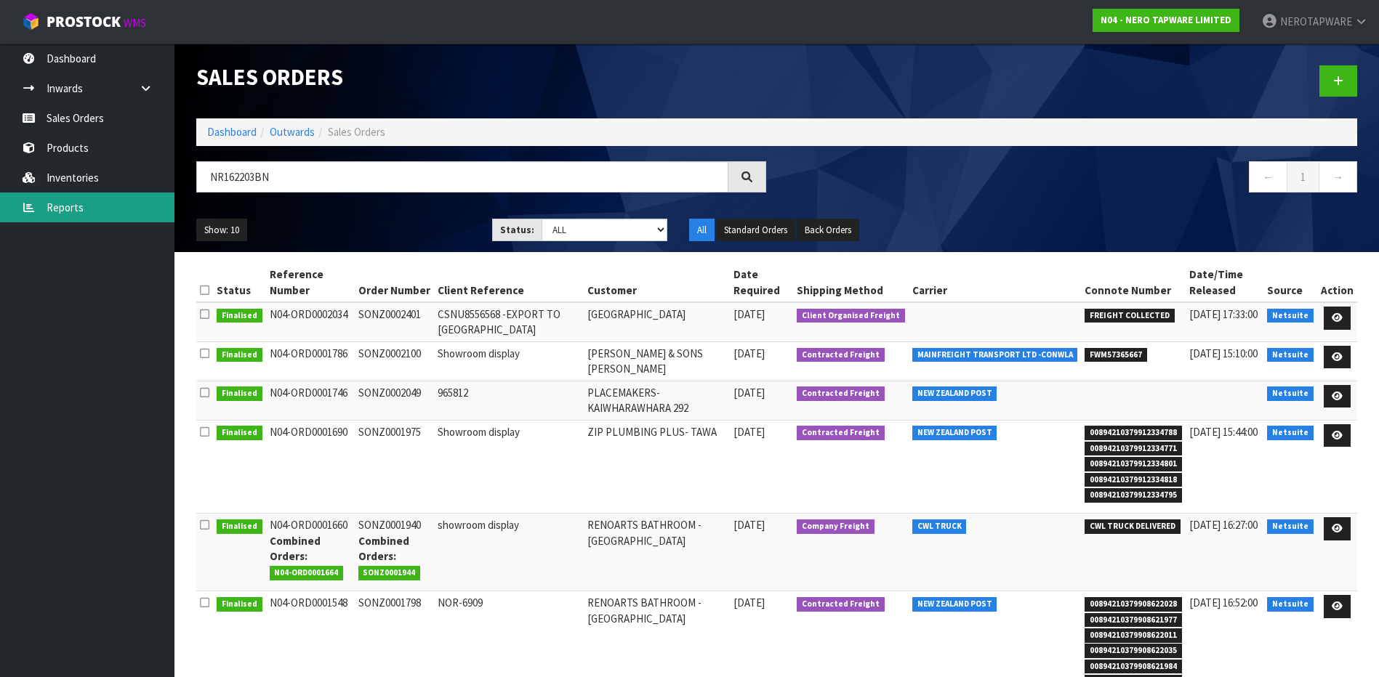
click at [75, 212] on link "Reports" at bounding box center [87, 208] width 174 height 30
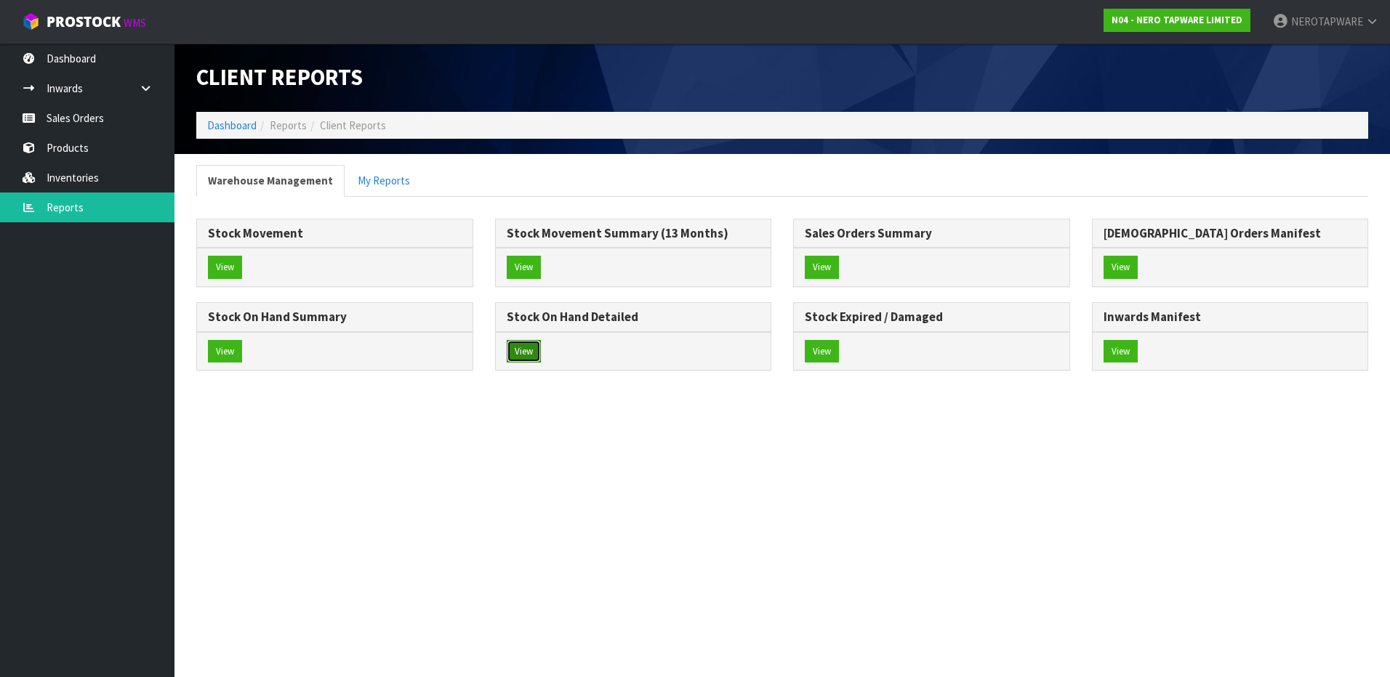
click at [527, 351] on button "View" at bounding box center [524, 351] width 34 height 23
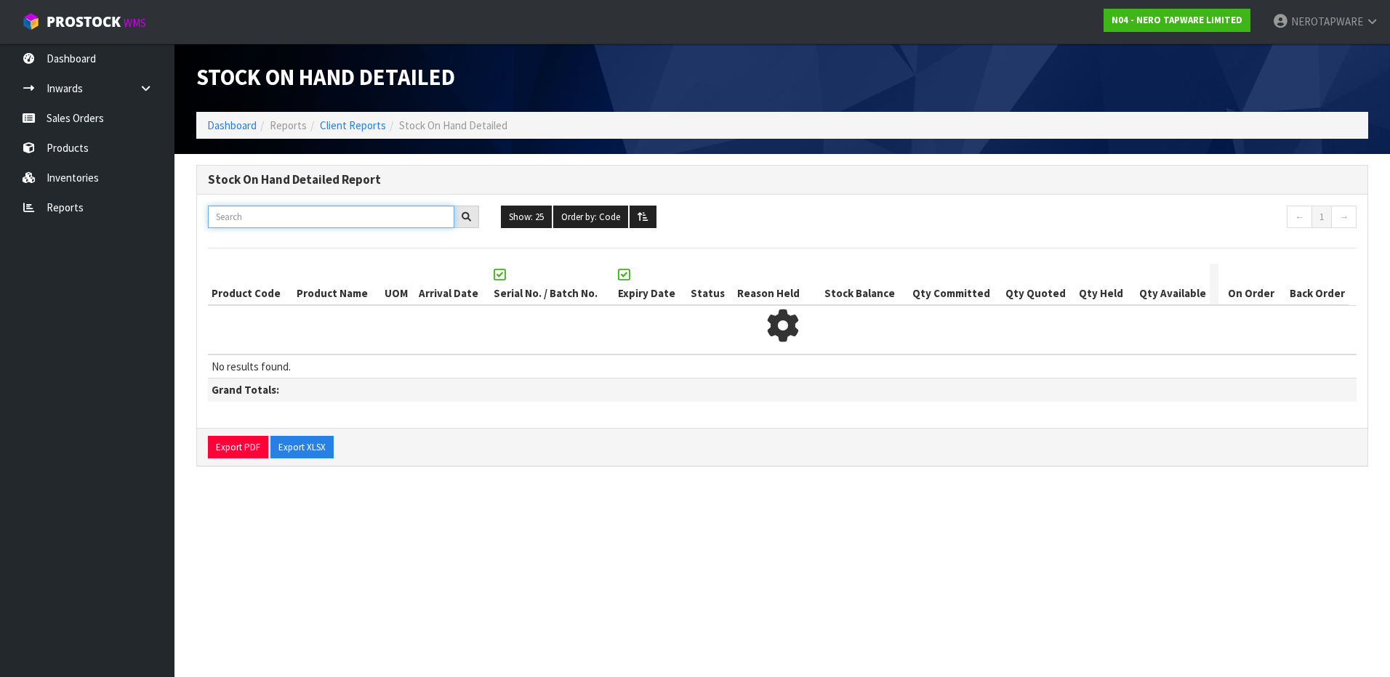
click at [259, 217] on input "text" at bounding box center [331, 217] width 246 height 23
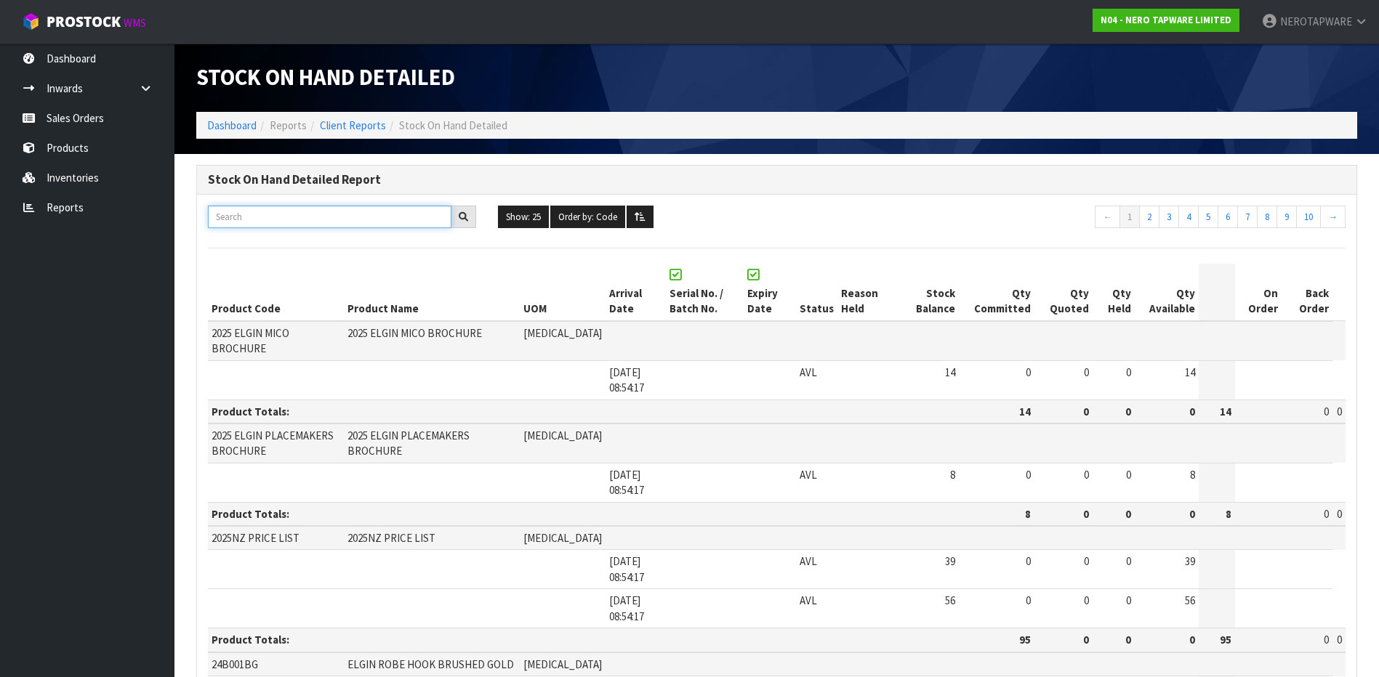
paste input "NRPL001BZ"
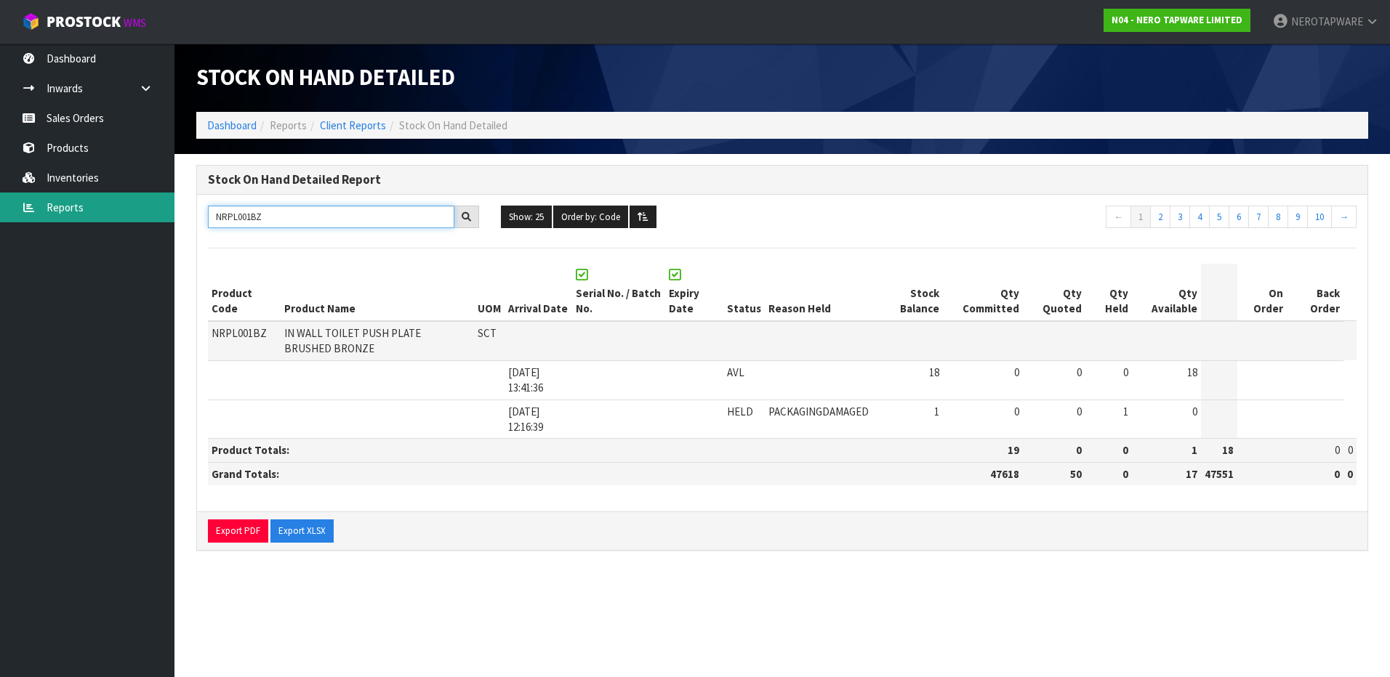
type input "NRPL001BZ"
drag, startPoint x: 81, startPoint y: 209, endPoint x: 92, endPoint y: 209, distance: 10.2
click at [81, 209] on link "Reports" at bounding box center [87, 208] width 174 height 30
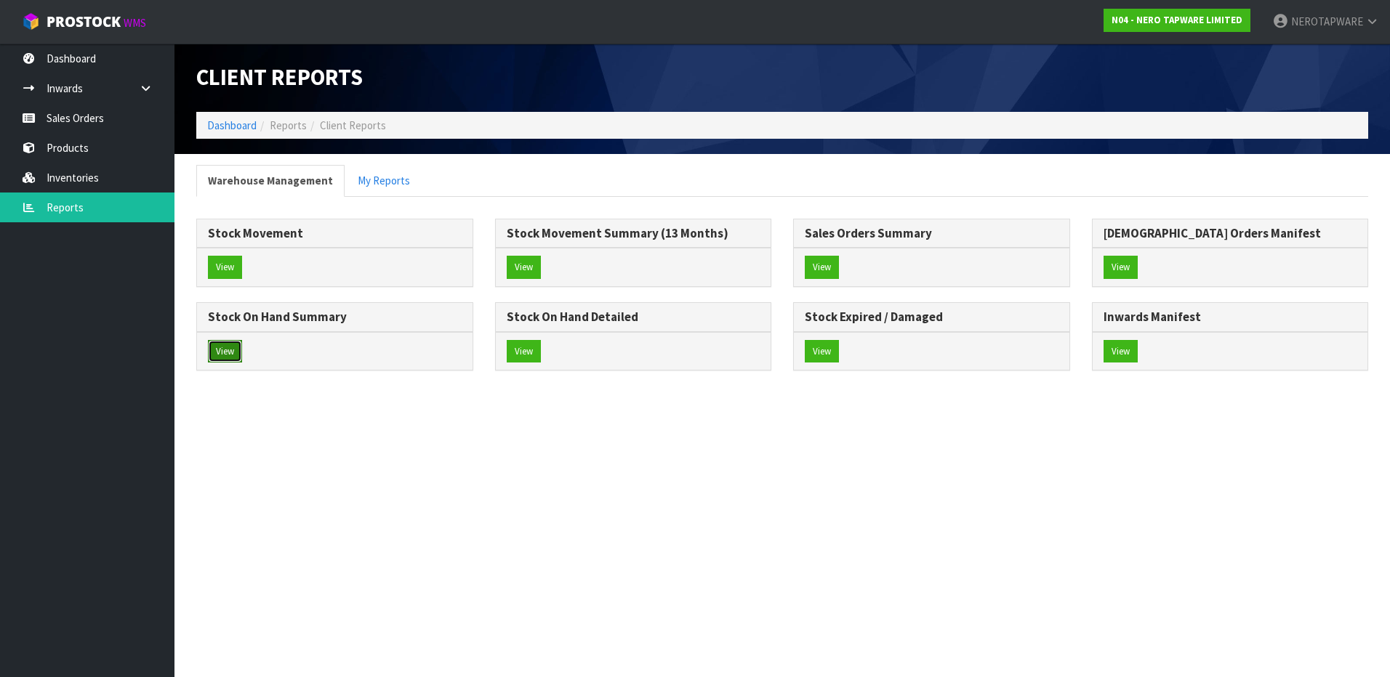
click at [232, 345] on button "View" at bounding box center [225, 351] width 34 height 23
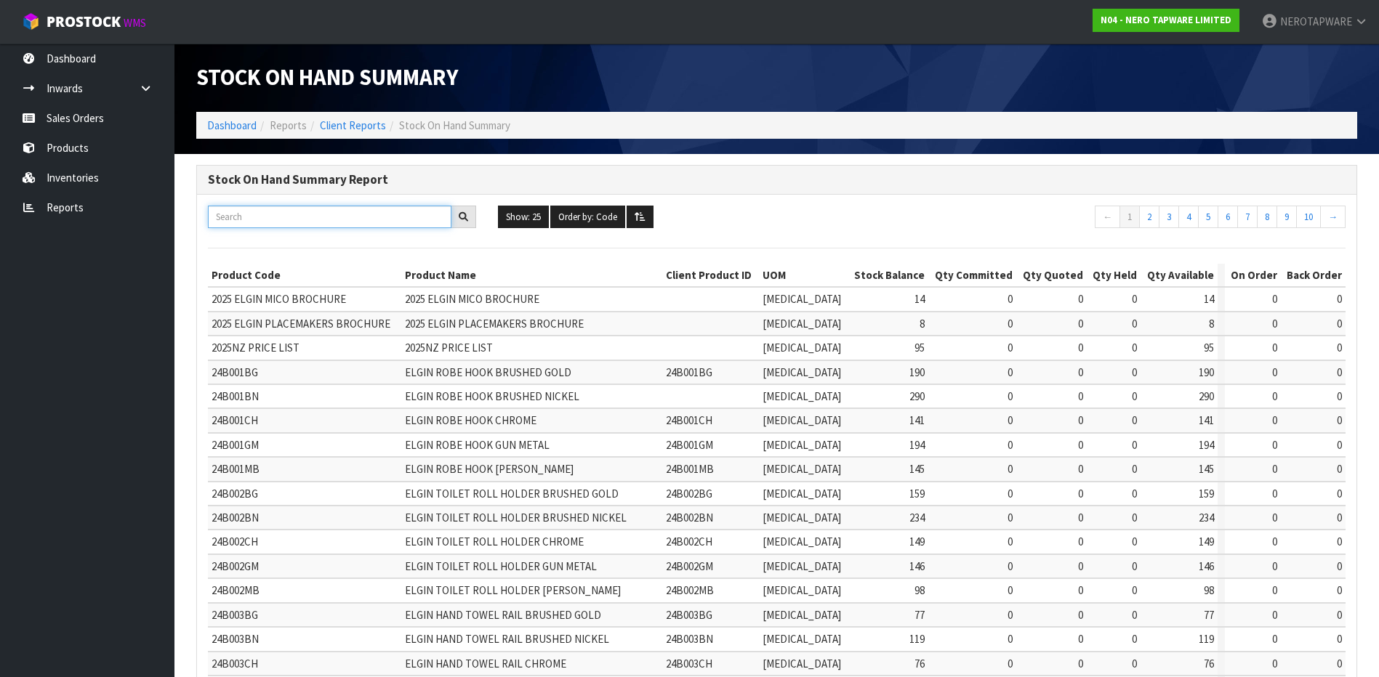
click at [289, 217] on input "text" at bounding box center [329, 217] width 243 height 23
paste input "NRPL001BZ"
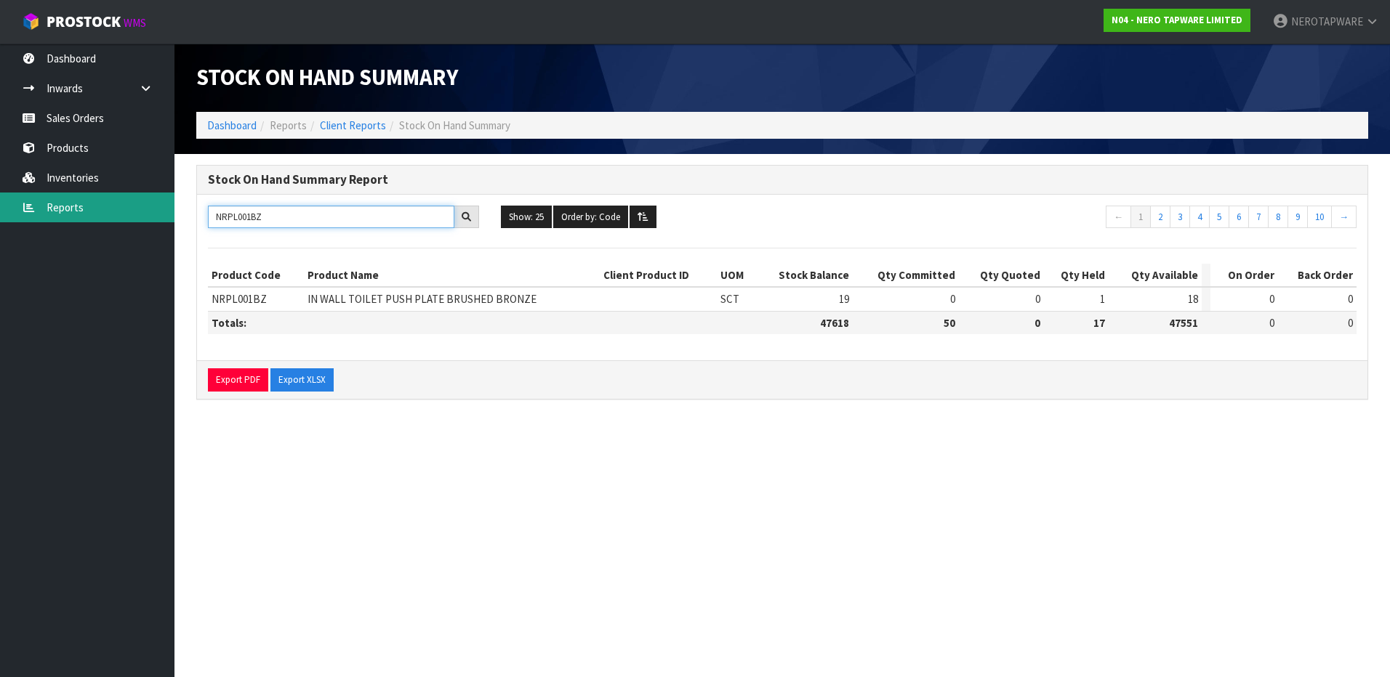
drag, startPoint x: 342, startPoint y: 220, endPoint x: 128, endPoint y: 214, distance: 213.8
click at [129, 216] on body "Toggle navigation ProStock WMS N04 - NERO TAPWARE LIMITED NEROTAPWARE Logout Da…" at bounding box center [695, 338] width 1390 height 677
paste input "HS003"
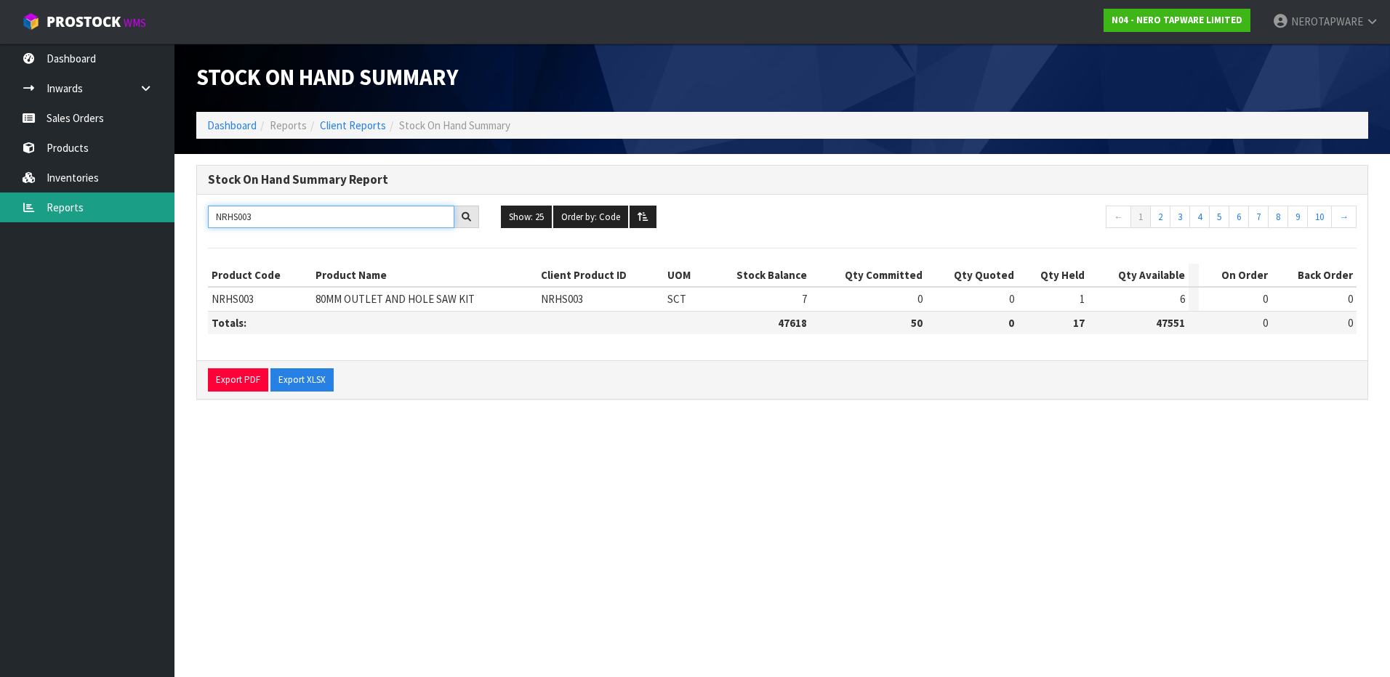
drag, startPoint x: 339, startPoint y: 218, endPoint x: 108, endPoint y: 215, distance: 230.4
click at [95, 216] on body "Toggle navigation ProStock WMS N04 - NERO TAPWARE LIMITED NEROTAPWARE Logout Da…" at bounding box center [695, 338] width 1390 height 677
paste input "FG001BZ"
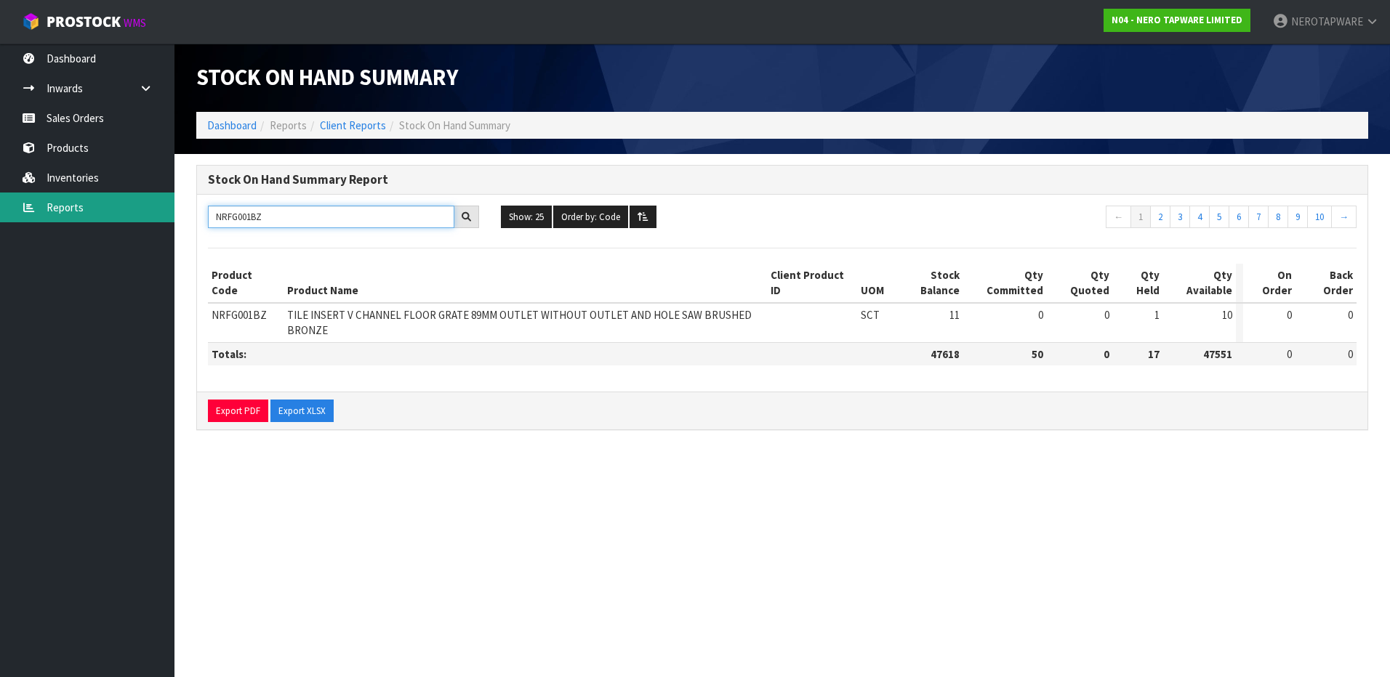
drag, startPoint x: 289, startPoint y: 218, endPoint x: 150, endPoint y: 217, distance: 138.1
click at [148, 217] on body "Toggle navigation ProStock WMS N04 - NERO TAPWARE LIMITED NEROTAPWARE Logout Da…" at bounding box center [695, 338] width 1390 height 677
paste input "G"
type input "NRFG001BG"
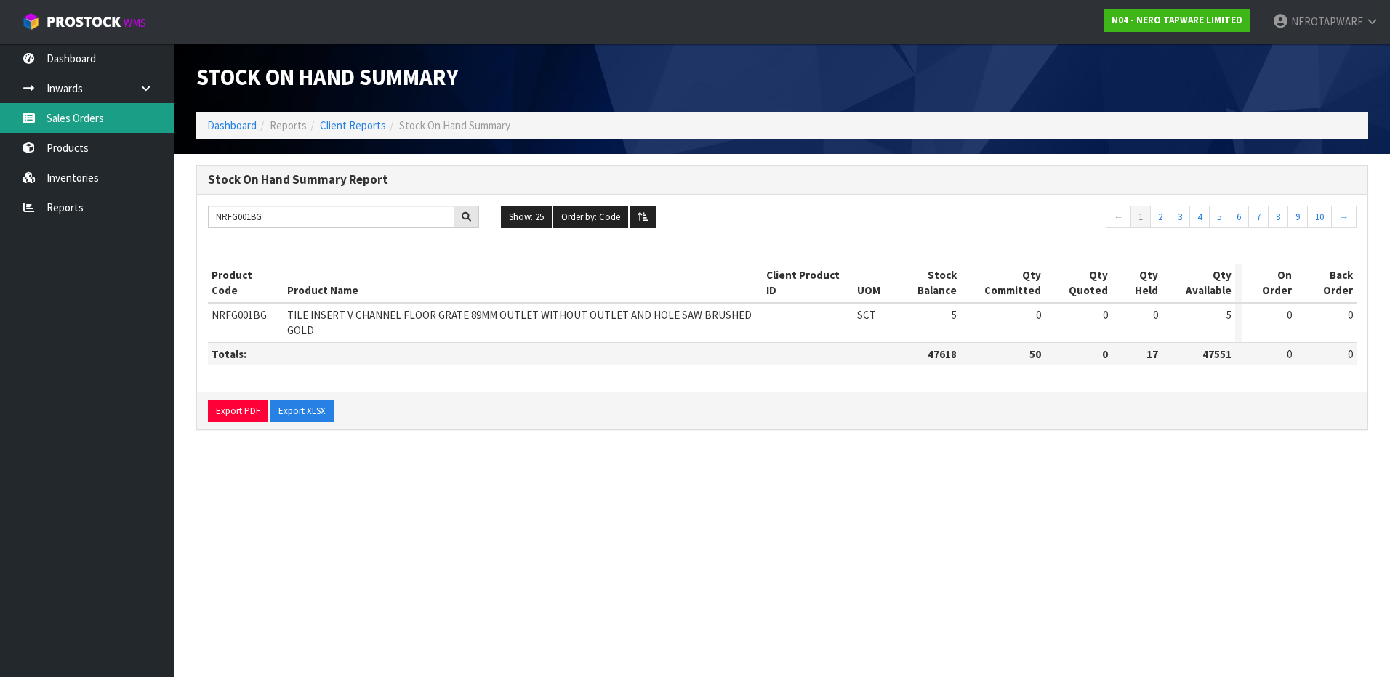
click at [63, 121] on link "Sales Orders" at bounding box center [87, 118] width 174 height 30
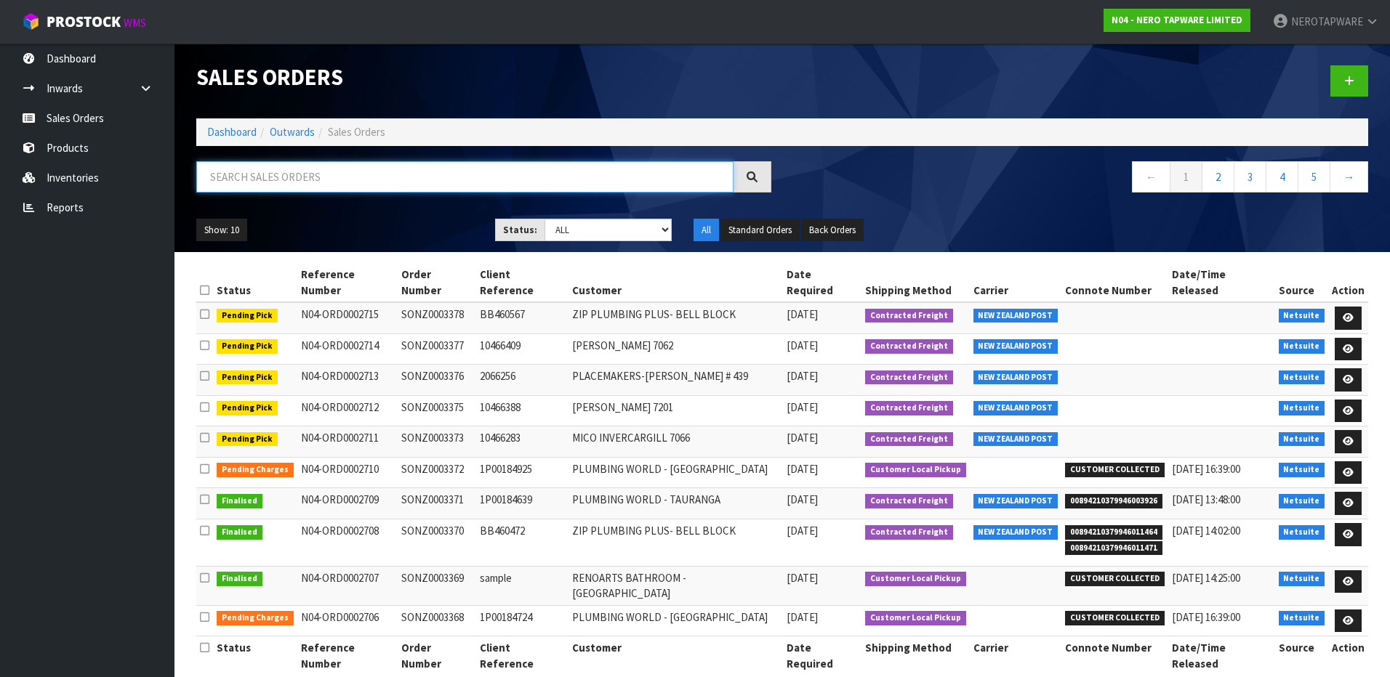
click at [294, 174] on input "text" at bounding box center [464, 176] width 537 height 31
paste input "NRFG001BG"
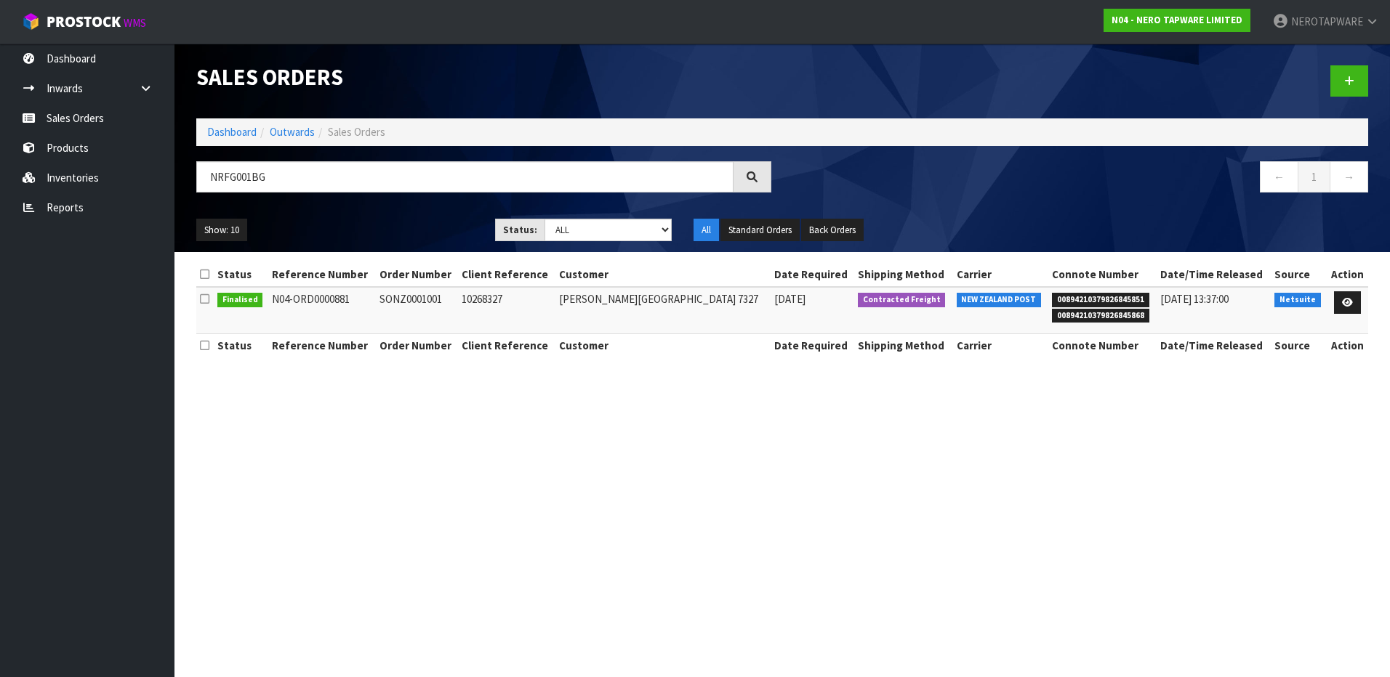
click at [432, 302] on td "SONZ0001001" at bounding box center [417, 310] width 82 height 47
copy td "SONZ0001001"
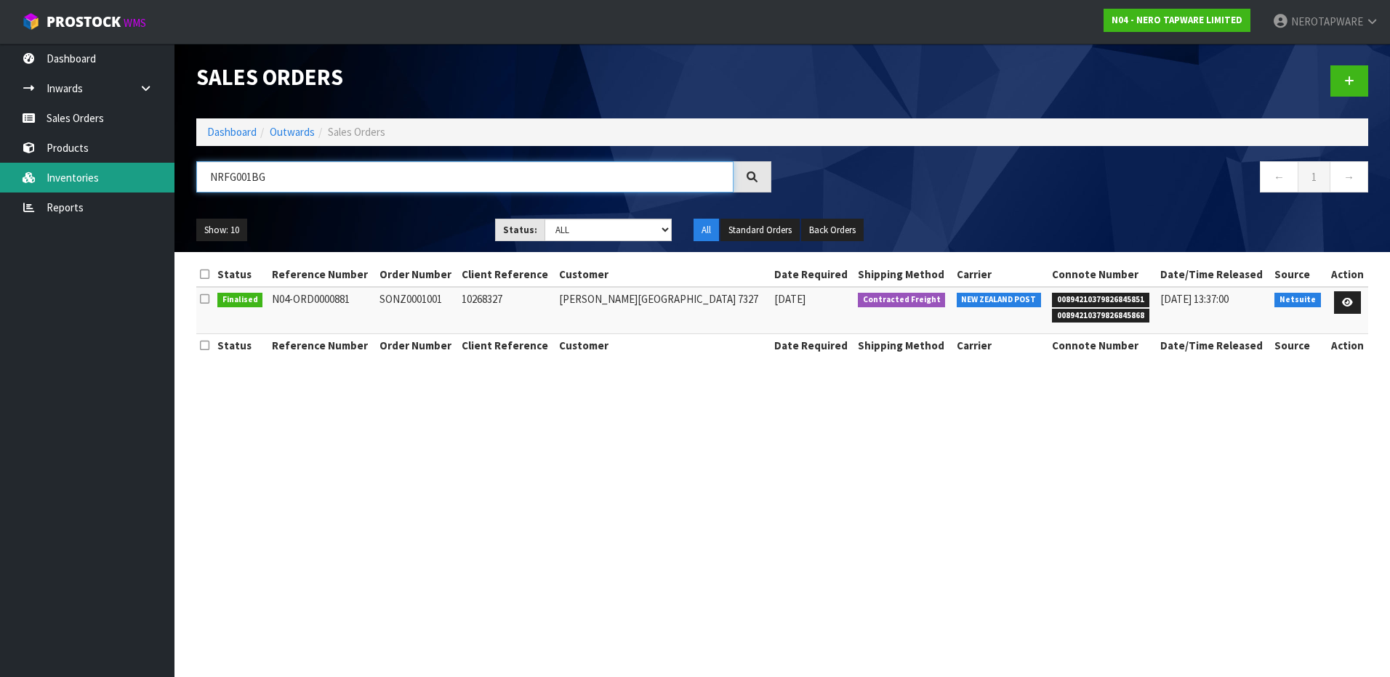
drag, startPoint x: 283, startPoint y: 177, endPoint x: 114, endPoint y: 174, distance: 169.4
click at [116, 177] on body "Toggle navigation ProStock WMS N04 - NERO TAPWARE LIMITED NEROTAPWARE Logout Da…" at bounding box center [695, 338] width 1390 height 677
paste input "CR2508W"
click at [414, 179] on input "NRCR2508WBG" at bounding box center [464, 176] width 537 height 31
click at [348, 180] on input "NRCR2508WBG" at bounding box center [464, 176] width 537 height 31
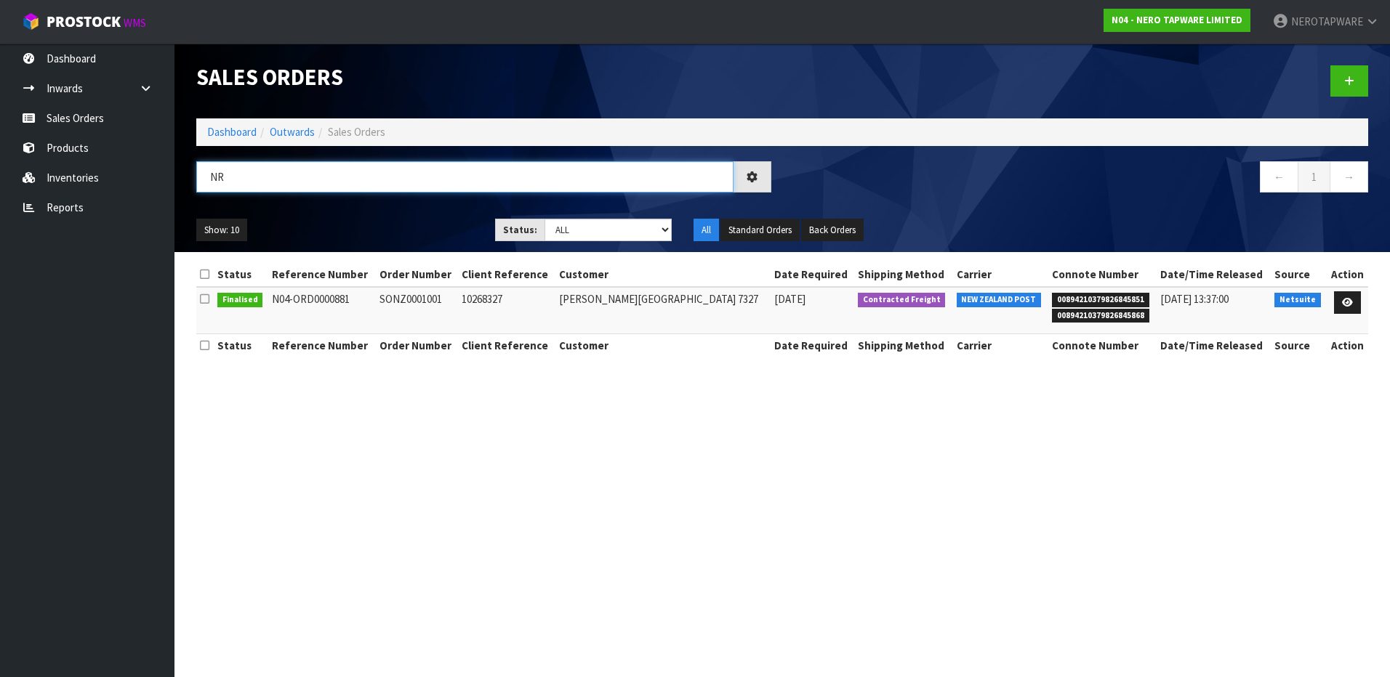
type input "N"
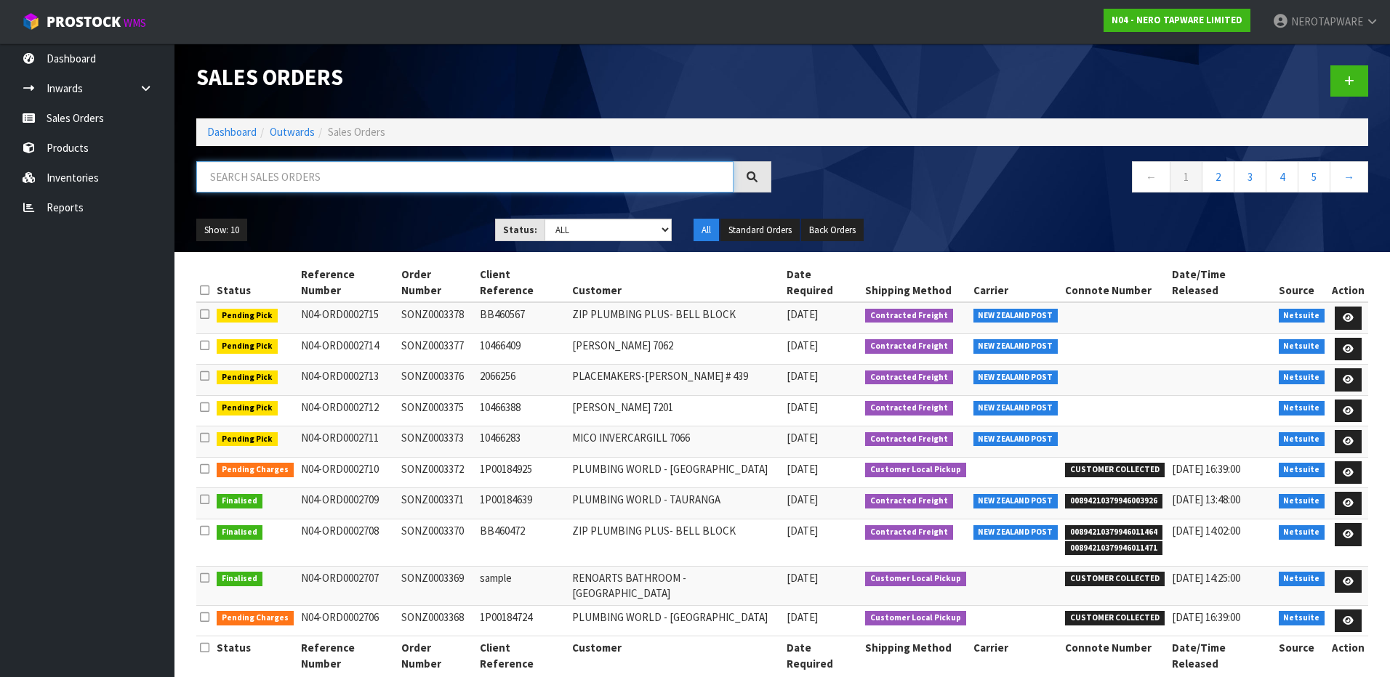
click at [313, 181] on input "text" at bounding box center [464, 176] width 537 height 31
click at [276, 185] on input "text" at bounding box center [464, 176] width 537 height 31
paste input "NRCR2508WBG"
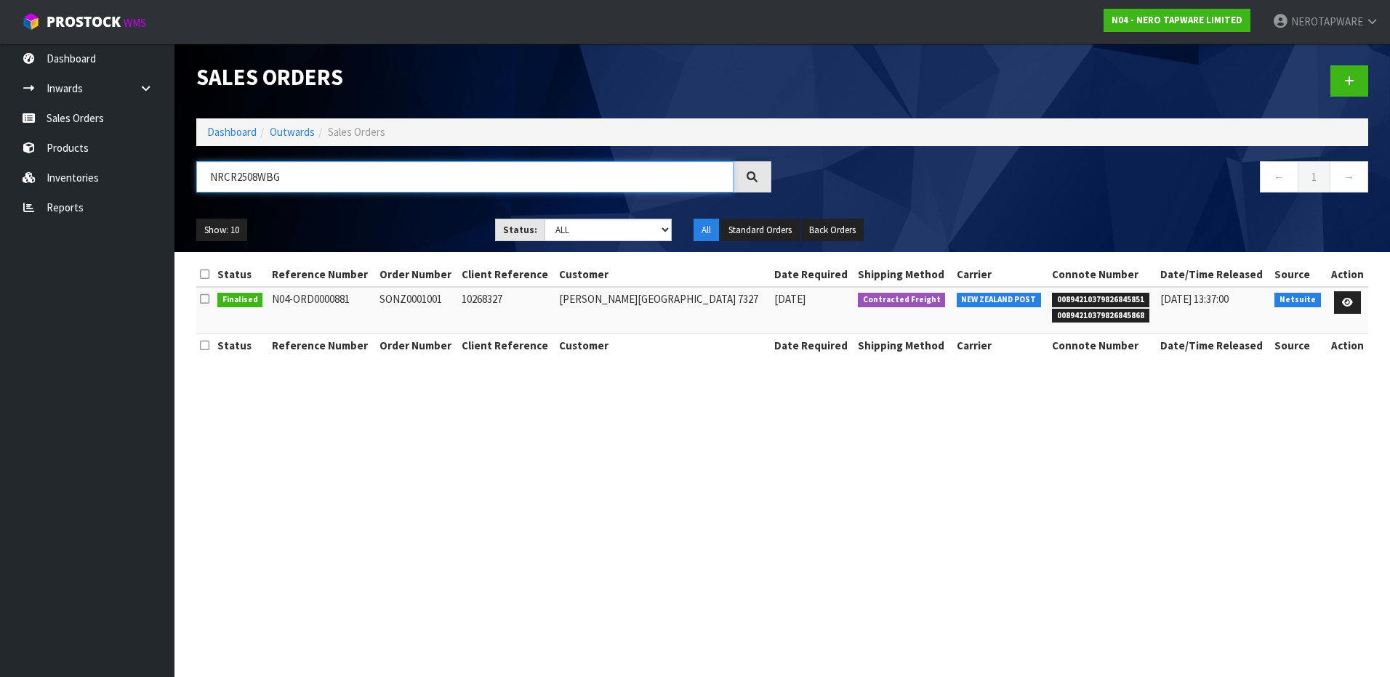
type input "NRCR2508WBG"
click at [423, 297] on td "SONZ0001001" at bounding box center [417, 310] width 82 height 47
copy td "SONZ0001001"
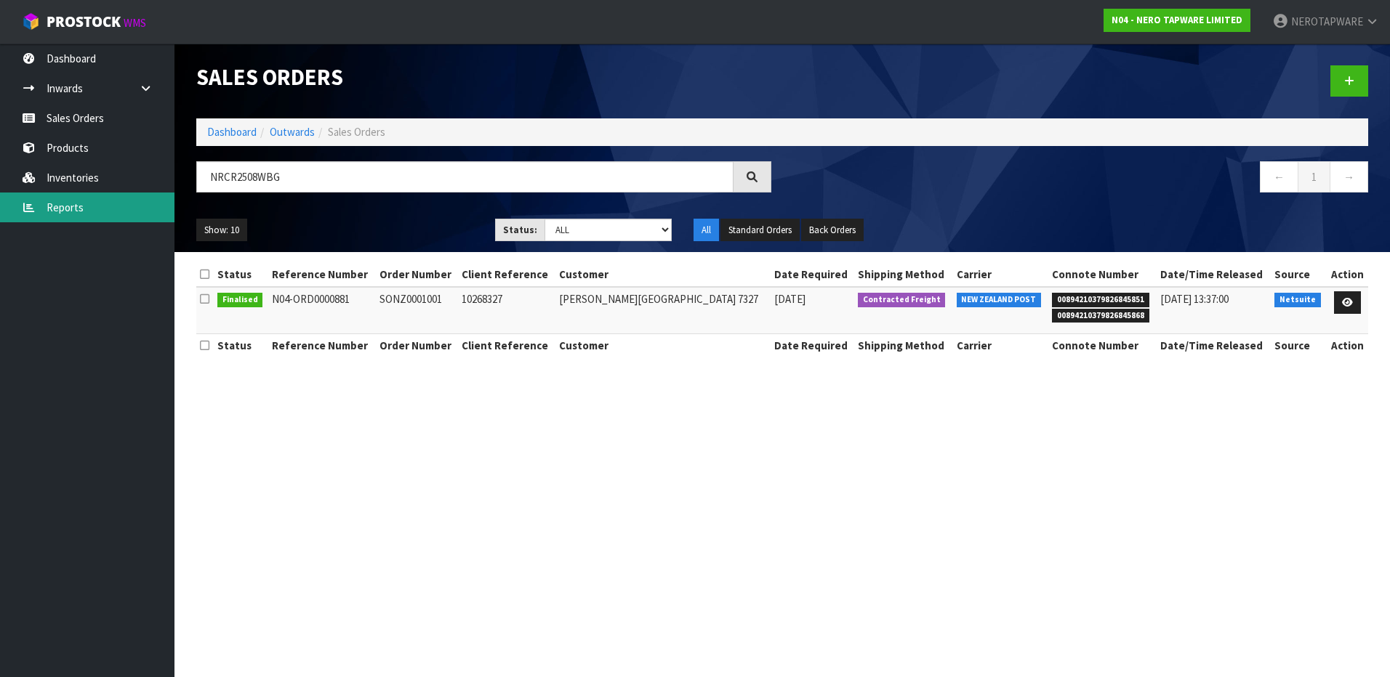
click at [78, 204] on link "Reports" at bounding box center [87, 208] width 174 height 30
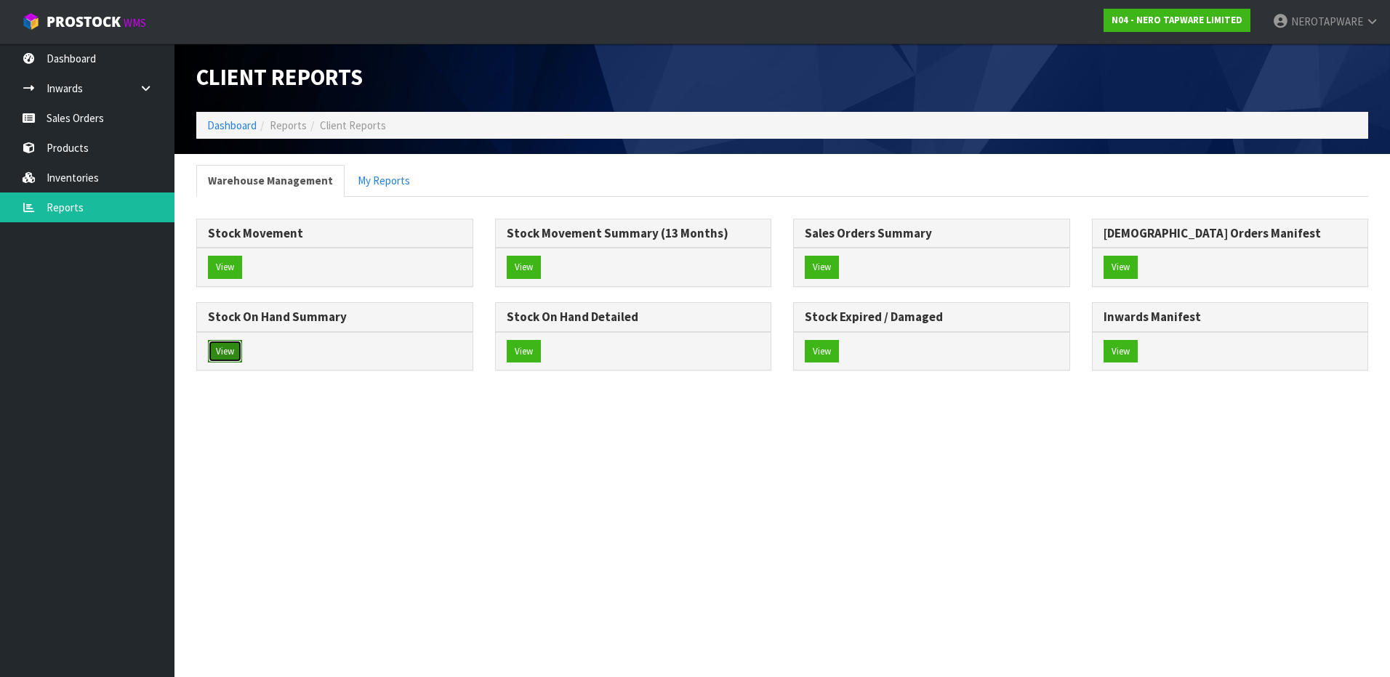
click at [234, 353] on button "View" at bounding box center [225, 351] width 34 height 23
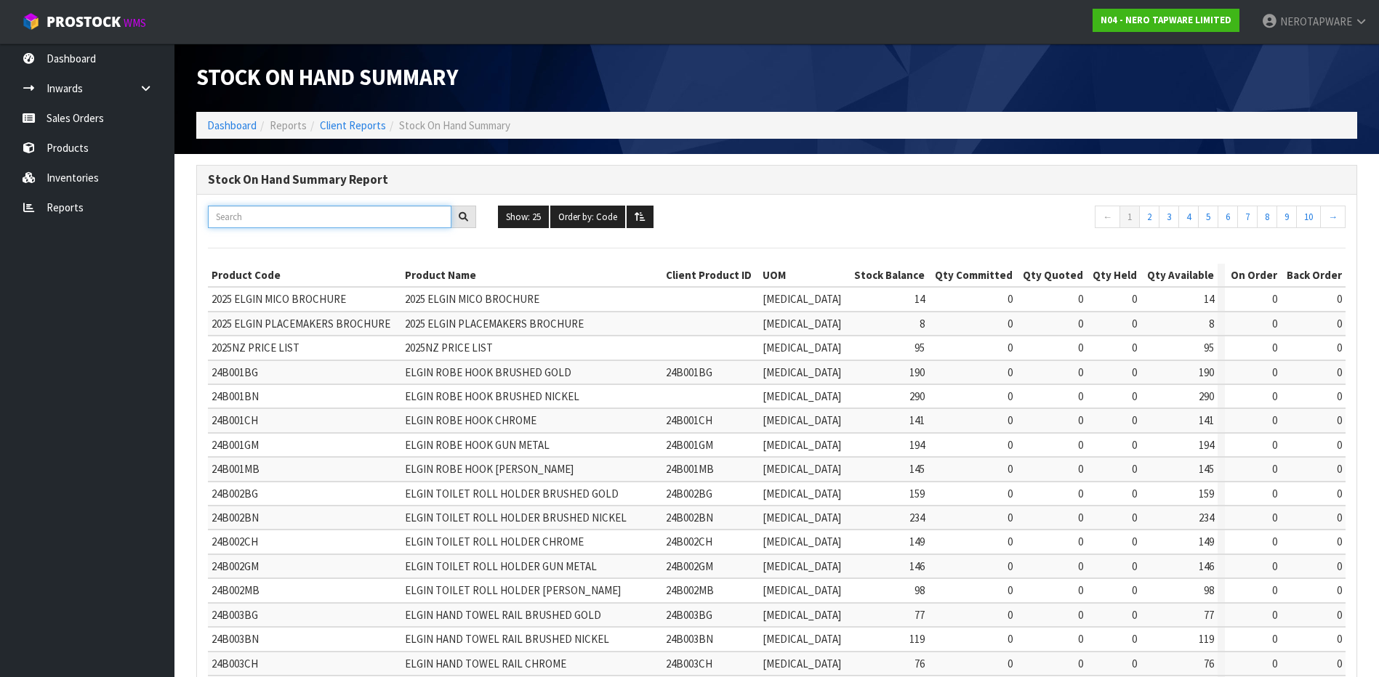
click at [305, 214] on input "text" at bounding box center [329, 217] width 243 height 23
paste input "SONZ0001001"
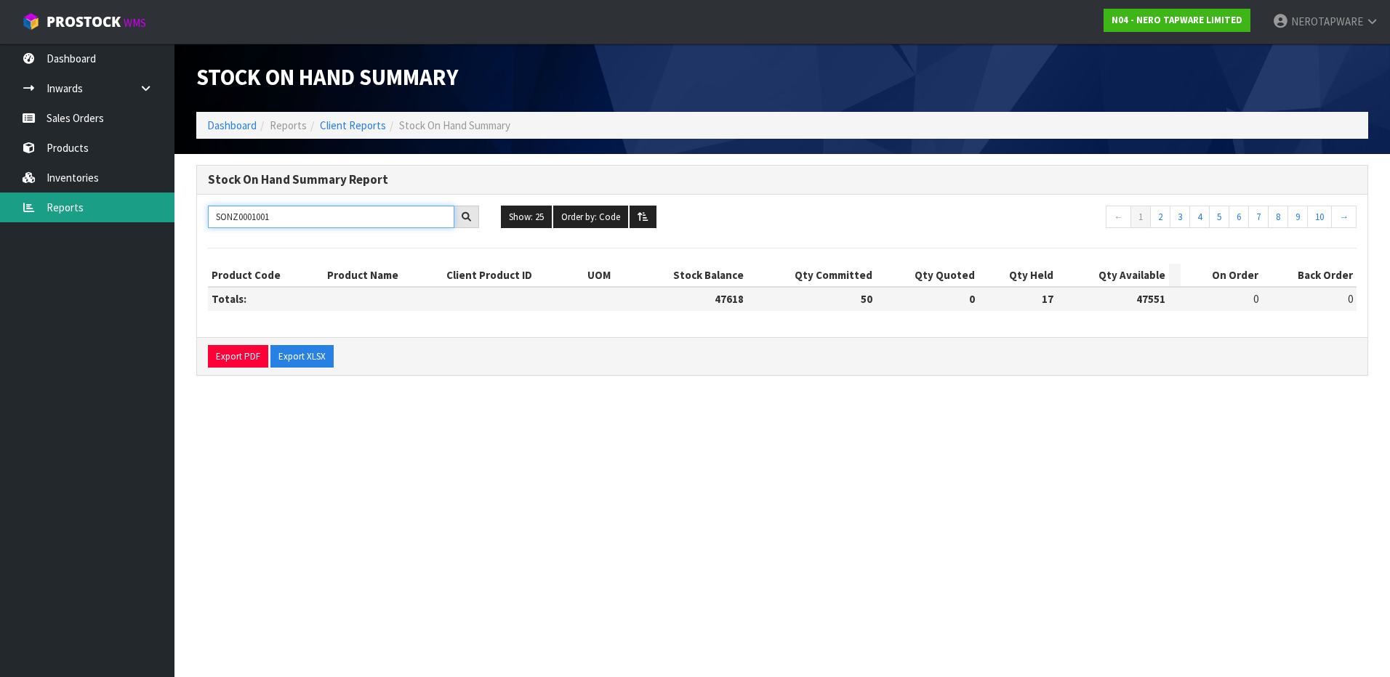
type input "SONZ0001001"
click at [69, 212] on link "Reports" at bounding box center [87, 208] width 174 height 30
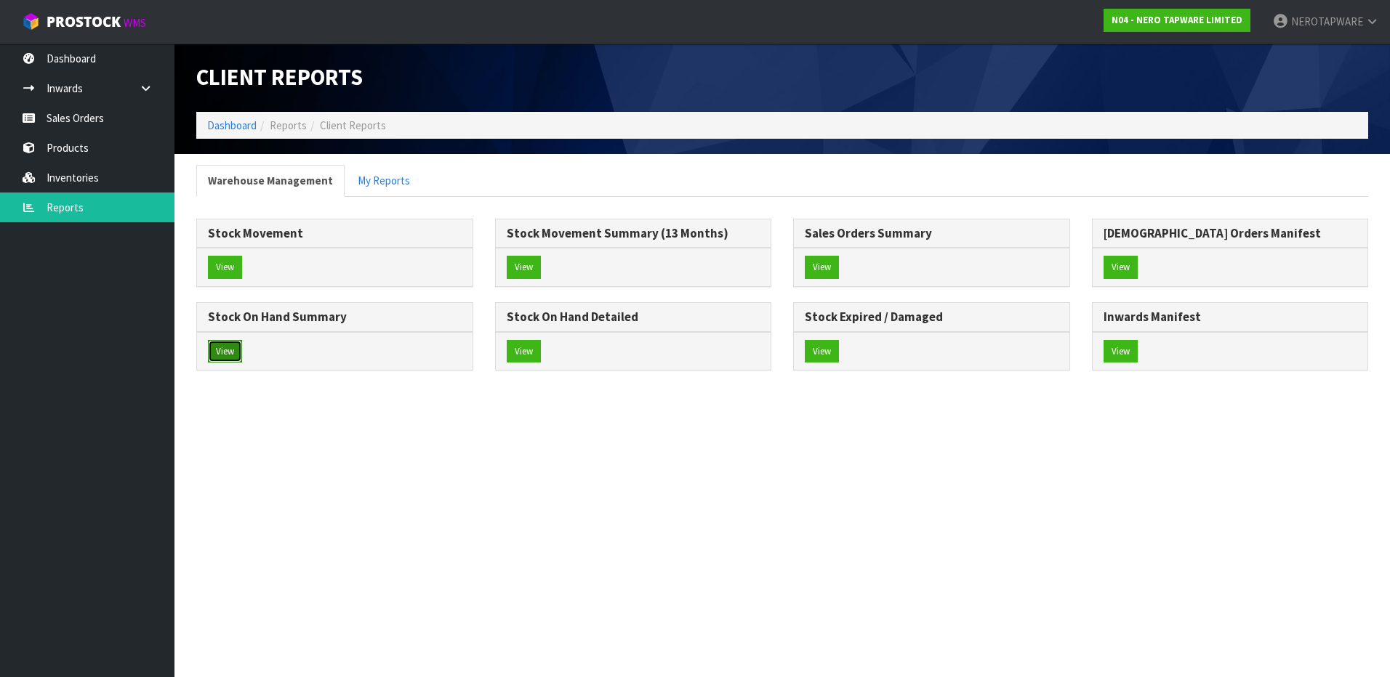
click at [227, 350] on button "View" at bounding box center [225, 351] width 34 height 23
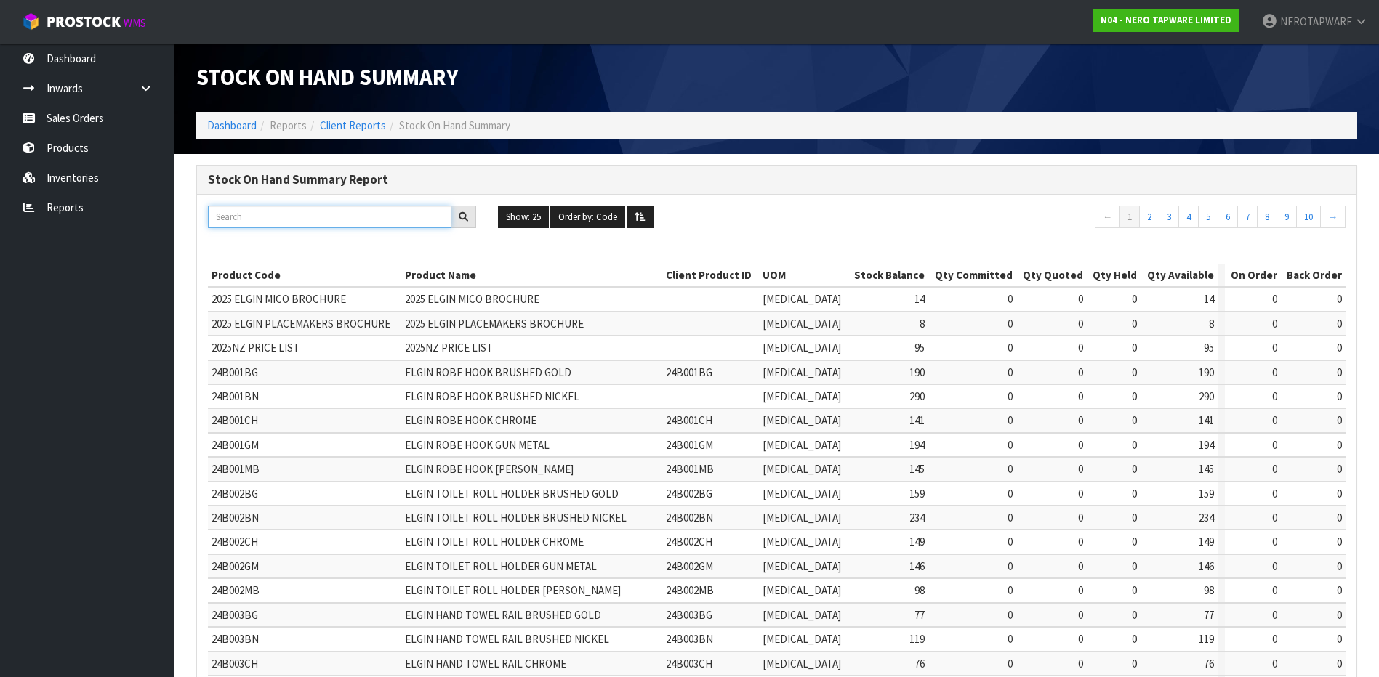
click at [283, 221] on input "text" at bounding box center [329, 217] width 243 height 23
paste input "SONZ0001001"
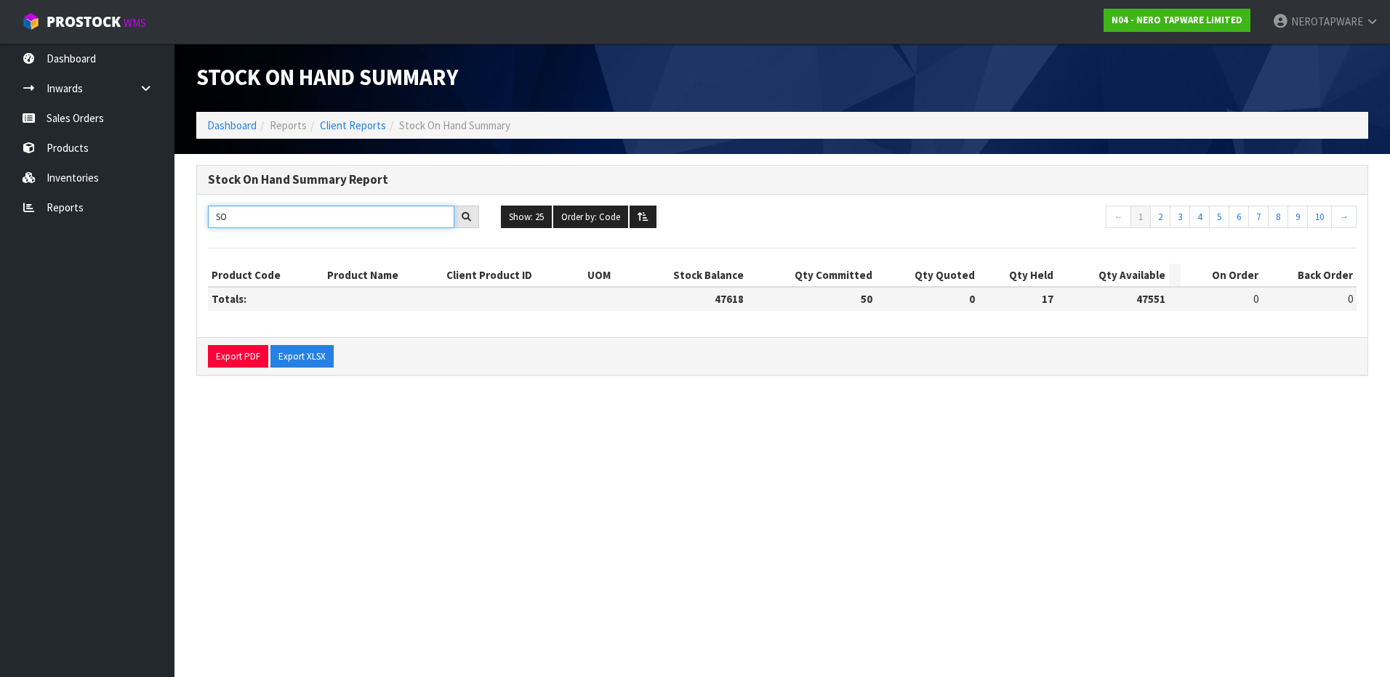
type input "S"
click at [337, 214] on input "NRCR2508EBG" at bounding box center [331, 217] width 246 height 23
click at [264, 215] on input "NRCR2508EBG" at bounding box center [331, 217] width 246 height 23
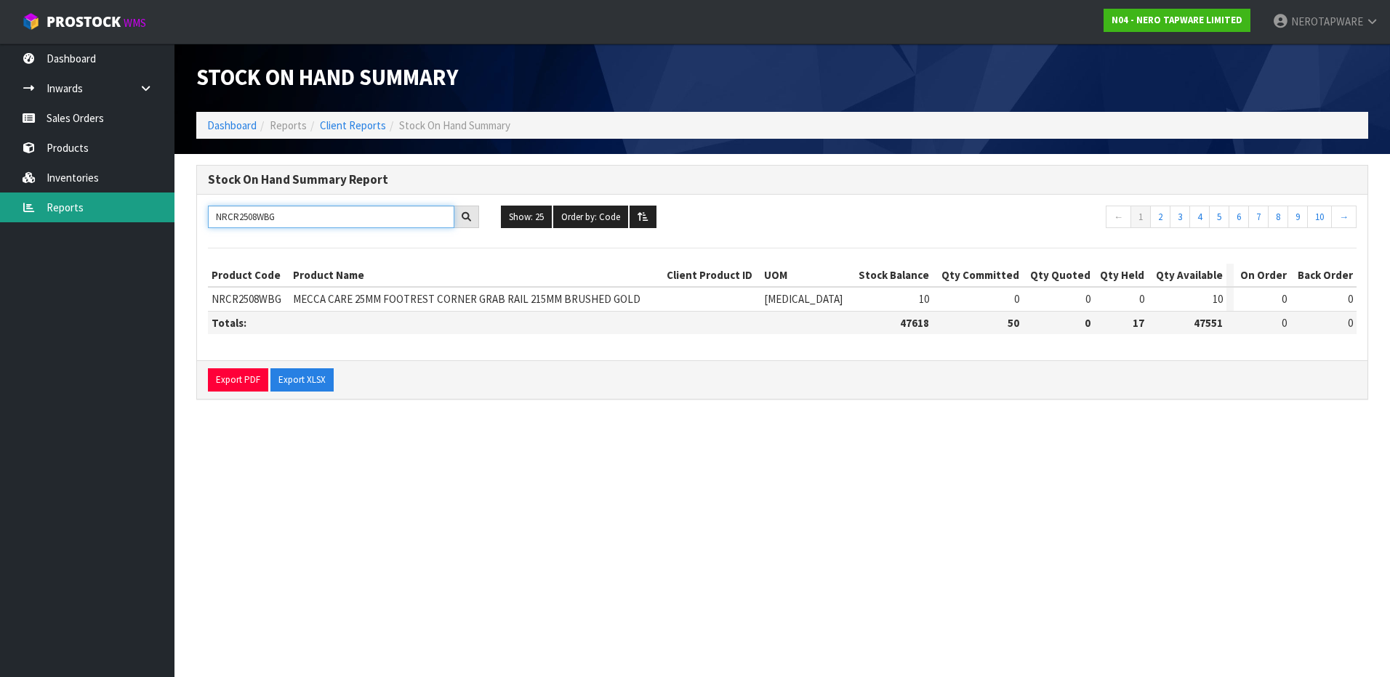
drag, startPoint x: 315, startPoint y: 218, endPoint x: 98, endPoint y: 213, distance: 217.4
click at [98, 213] on body "Toggle navigation ProStock WMS N04 - NERO TAPWARE LIMITED NEROTAPWARE Logout Da…" at bounding box center [695, 338] width 1390 height 677
paste input "B2025"
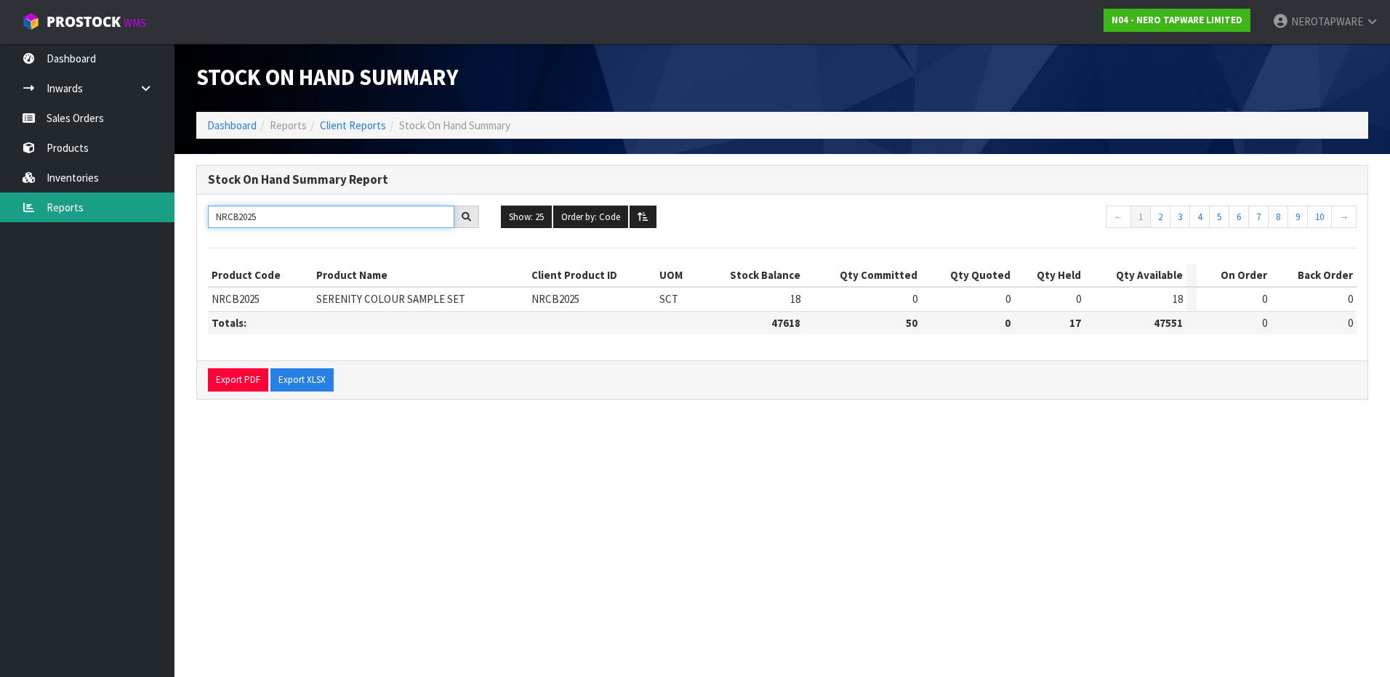
drag, startPoint x: 305, startPoint y: 222, endPoint x: 81, endPoint y: 219, distance: 223.9
click at [70, 227] on body "Toggle navigation ProStock WMS N04 - NERO TAPWARE LIMITED NEROTAPWARE Logout Da…" at bounding box center [695, 338] width 1390 height 677
paste input "69210901AB"
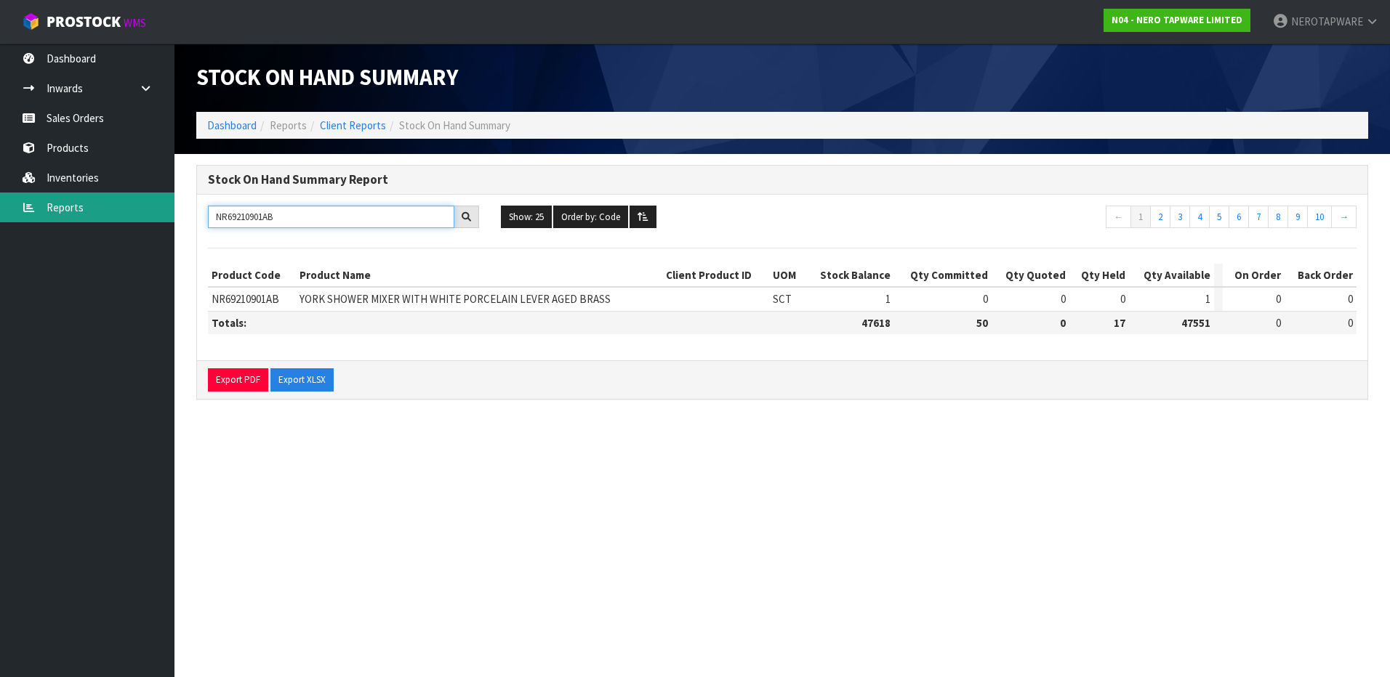
type input "NR69210901AB"
click at [63, 209] on link "Reports" at bounding box center [87, 208] width 174 height 30
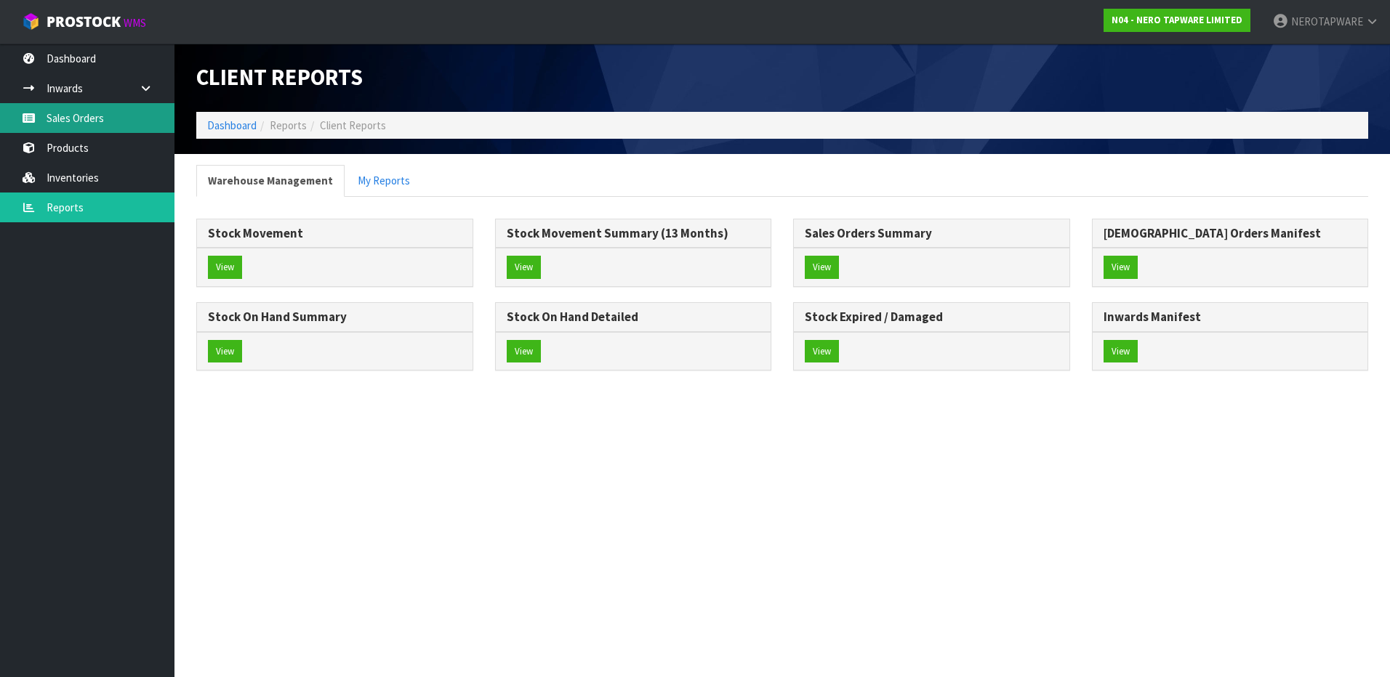
click at [66, 120] on link "Sales Orders" at bounding box center [87, 118] width 174 height 30
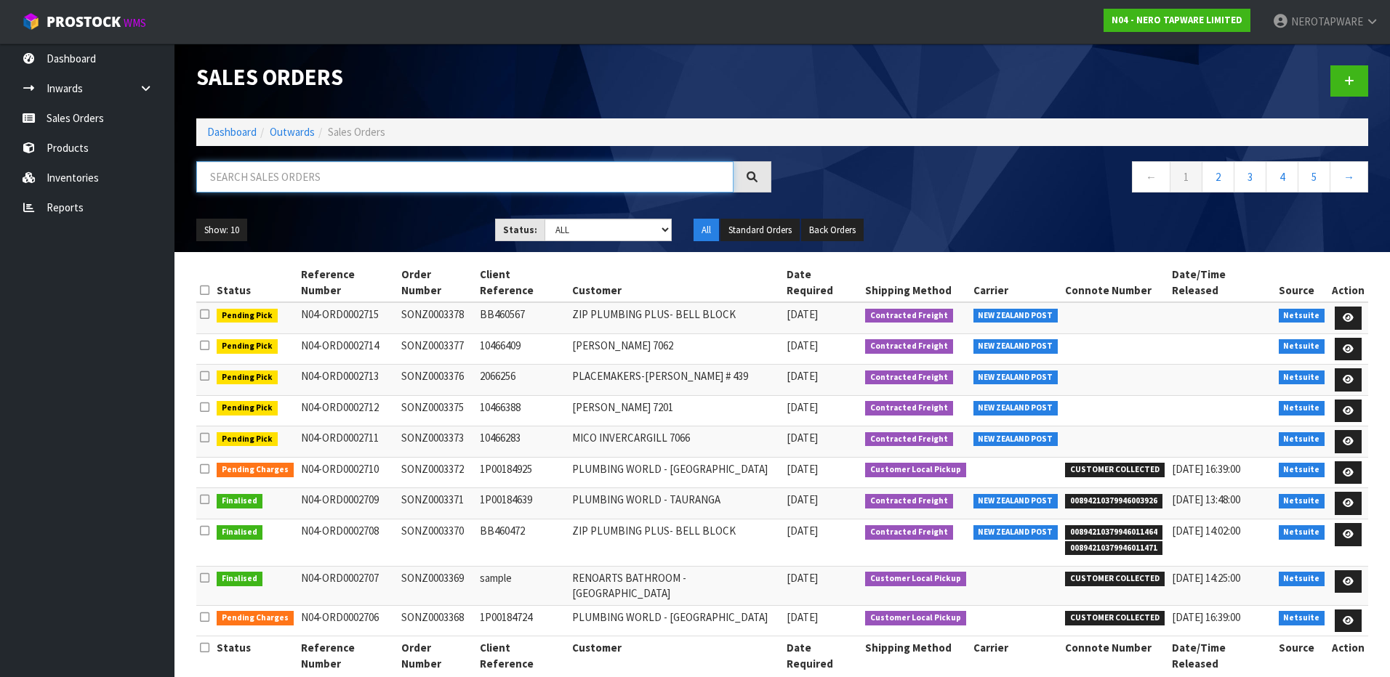
click at [270, 177] on input "text" at bounding box center [464, 176] width 537 height 31
paste input "NR69210901AB"
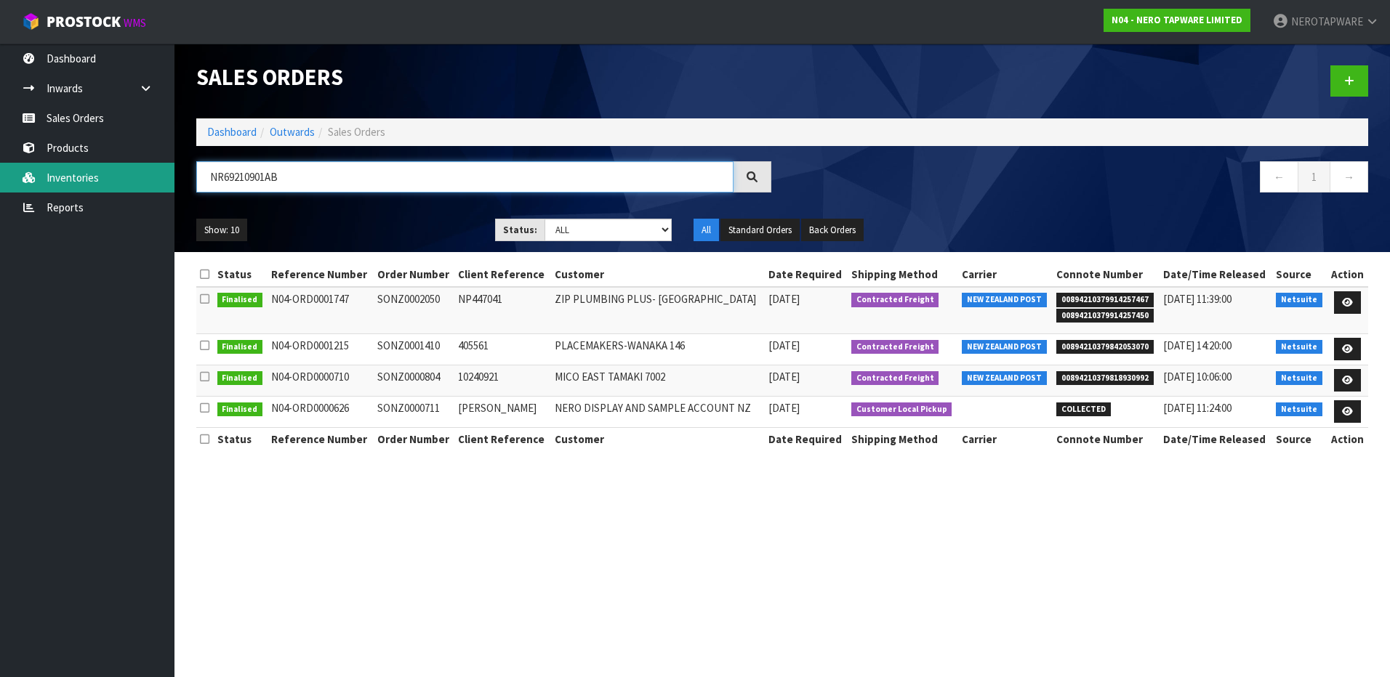
drag, startPoint x: 274, startPoint y: 180, endPoint x: 141, endPoint y: 171, distance: 133.3
click at [141, 171] on body "Toggle navigation ProStock WMS N04 - NERO TAPWARE LIMITED NEROTAPWARE Logout Da…" at bounding box center [695, 338] width 1390 height 677
paste input "403CH"
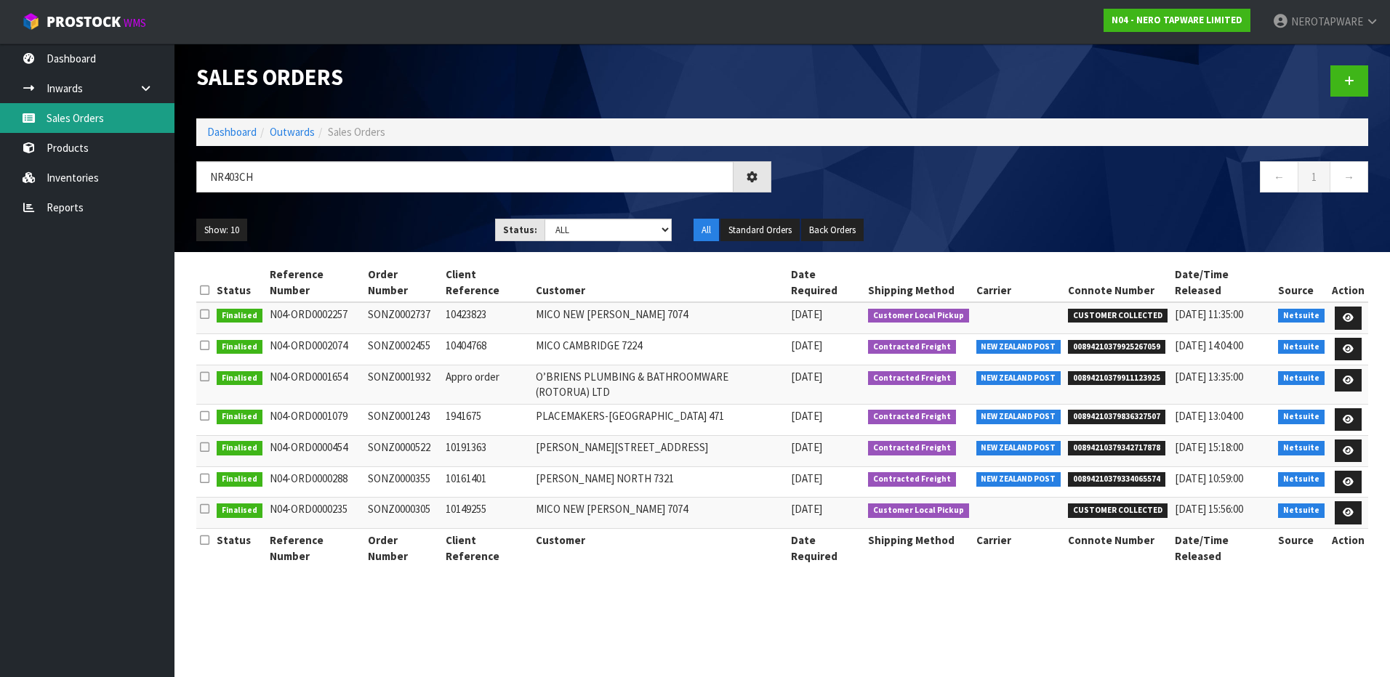
click at [78, 118] on link "Sales Orders" at bounding box center [87, 118] width 174 height 30
click at [94, 121] on link "Sales Orders" at bounding box center [87, 118] width 174 height 30
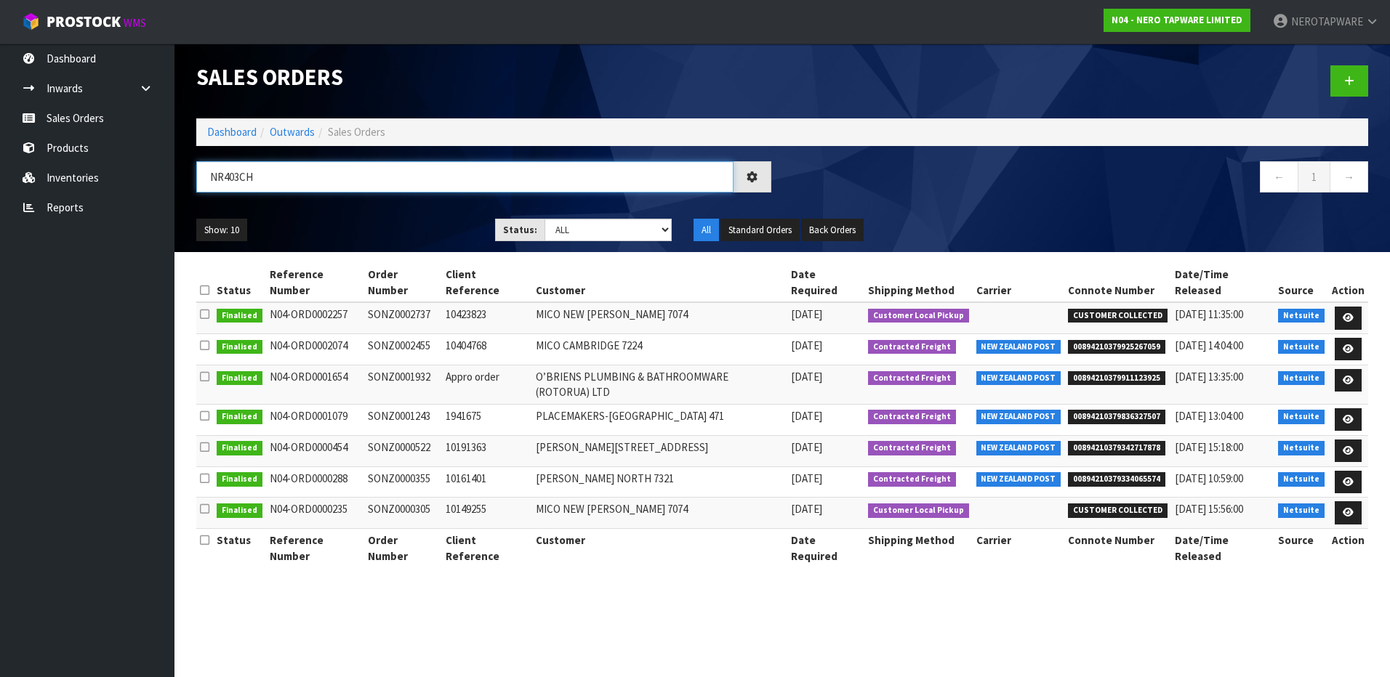
click at [270, 179] on input "NR403CH" at bounding box center [464, 176] width 537 height 31
type input "N"
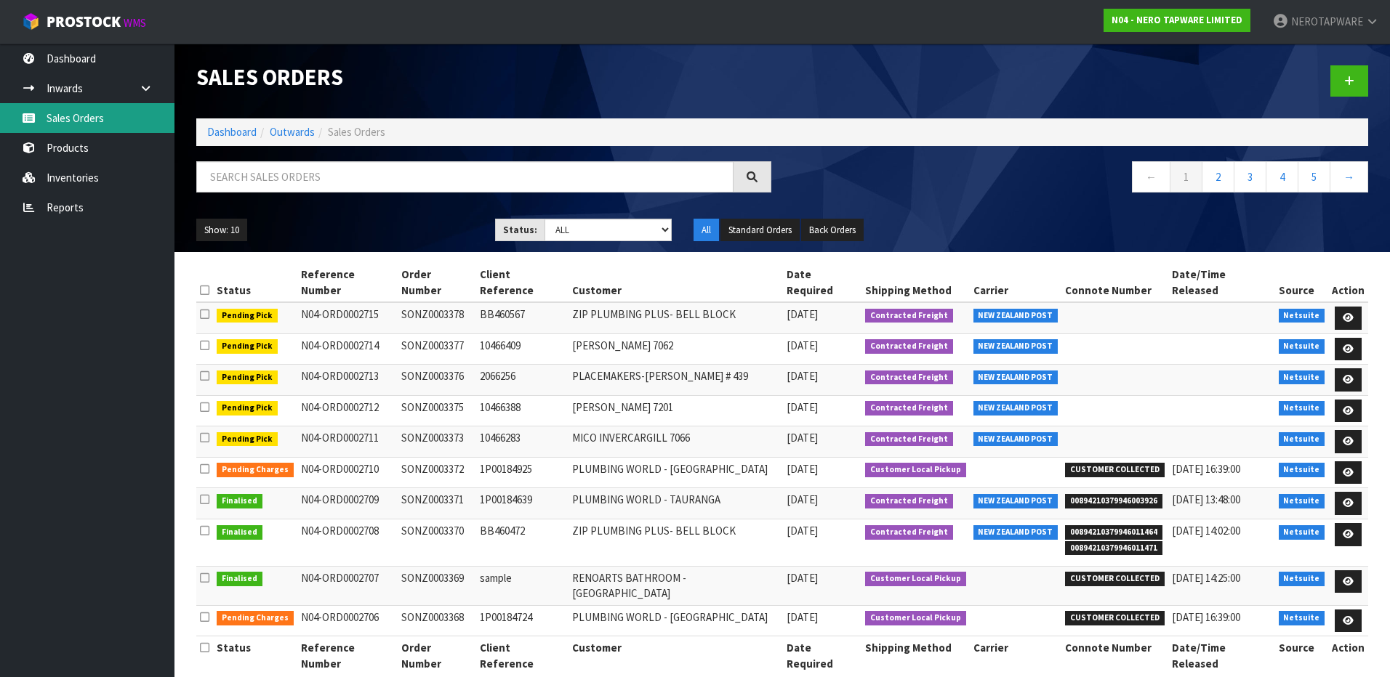
click at [70, 119] on link "Sales Orders" at bounding box center [87, 118] width 174 height 30
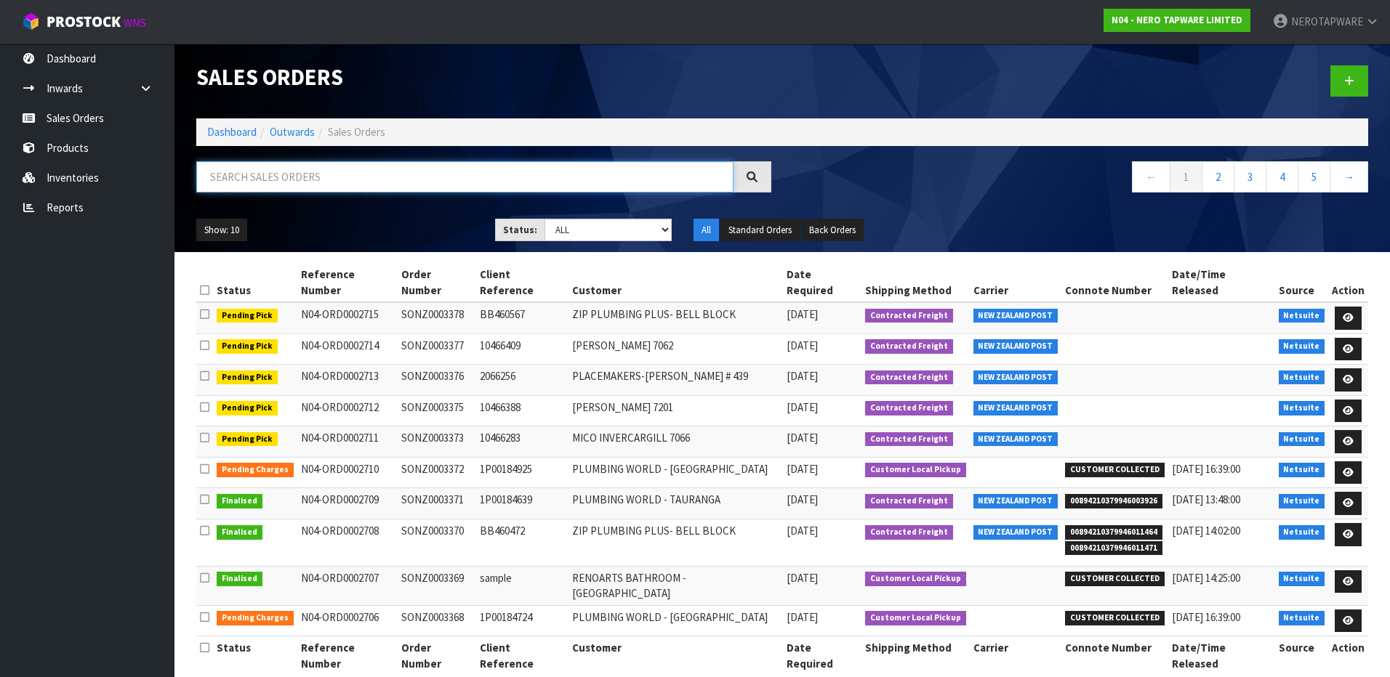
click at [316, 185] on input "text" at bounding box center [464, 176] width 537 height 31
paste input "NR403CH"
type input "NR403CH"
